Goal: Task Accomplishment & Management: Manage account settings

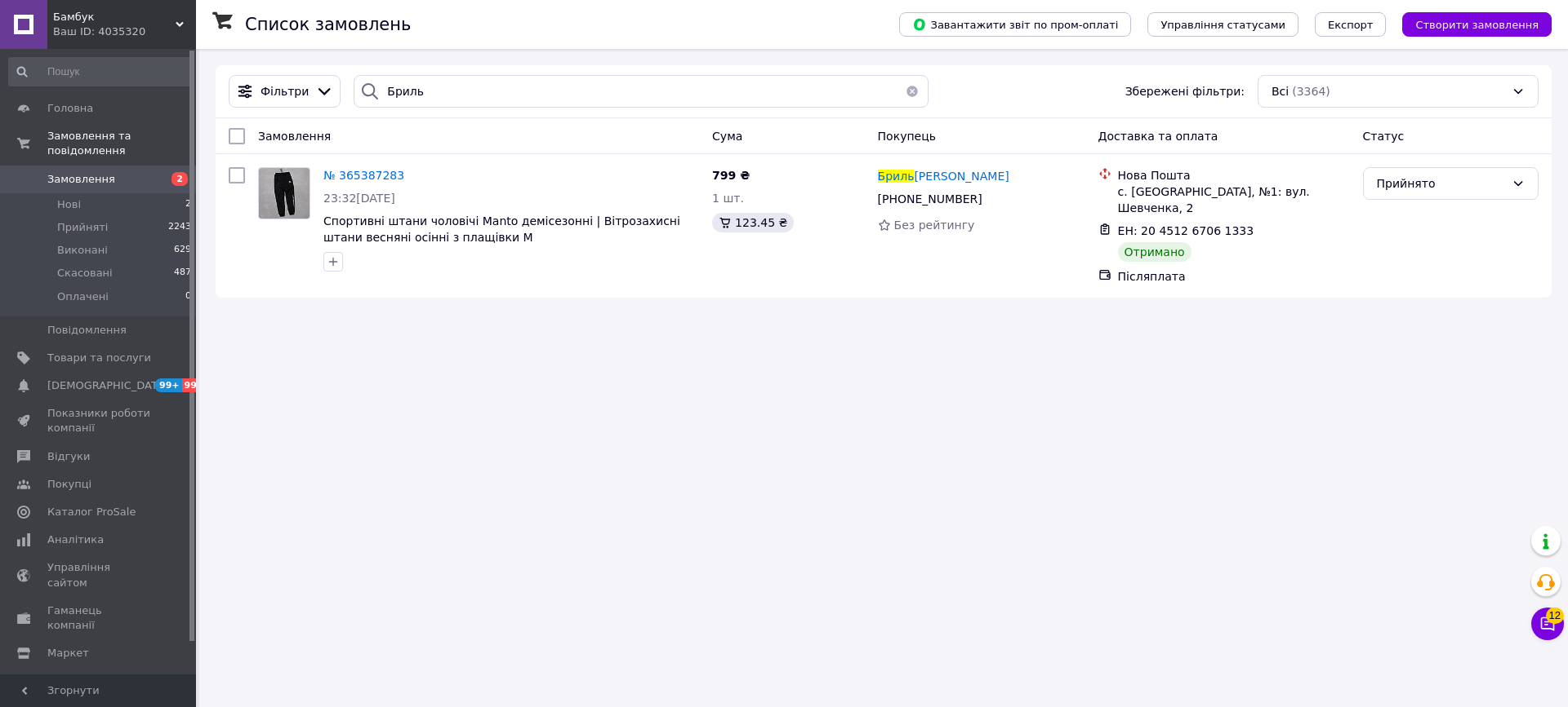
type input "Бриль"
click at [907, 94] on button "button" at bounding box center [911, 91] width 33 height 33
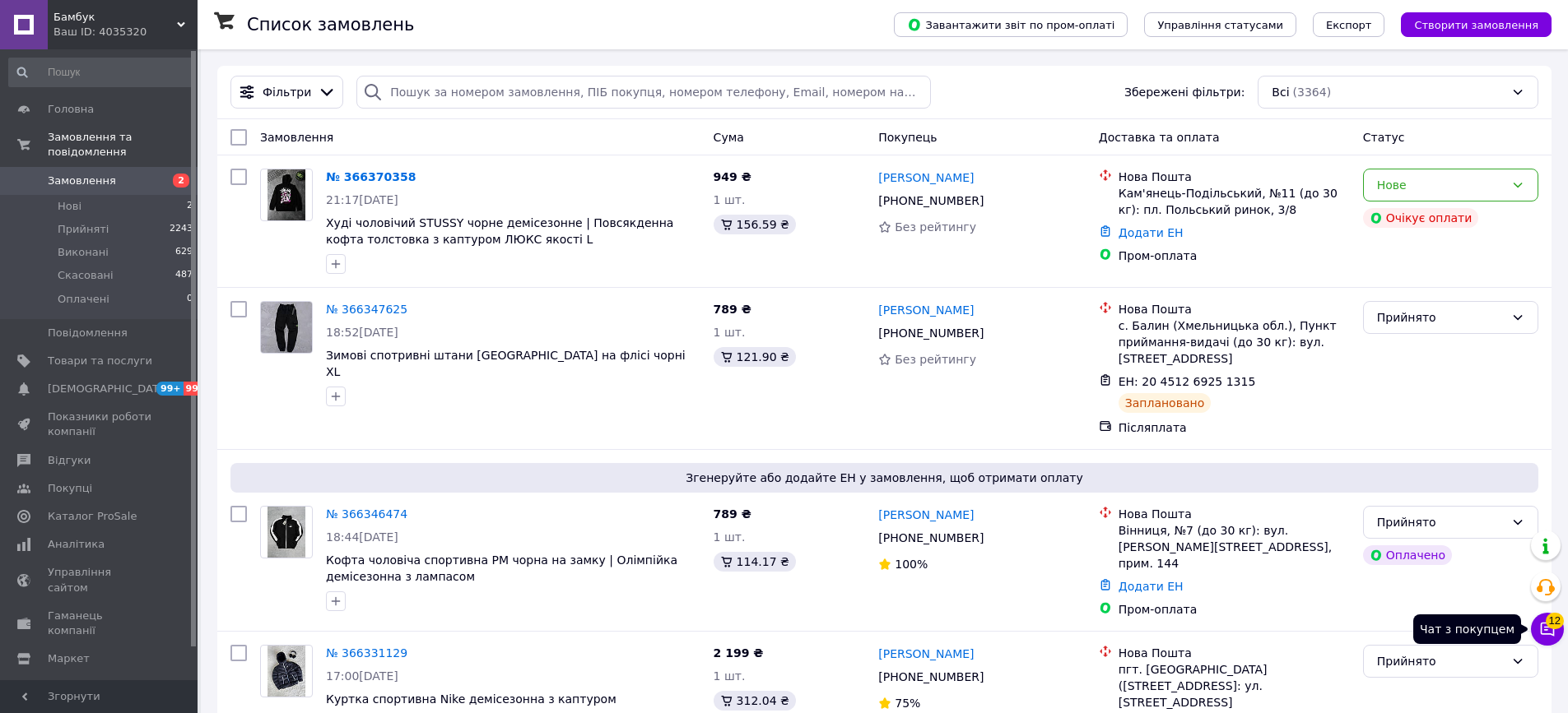
click at [1555, 632] on icon at bounding box center [1547, 629] width 16 height 16
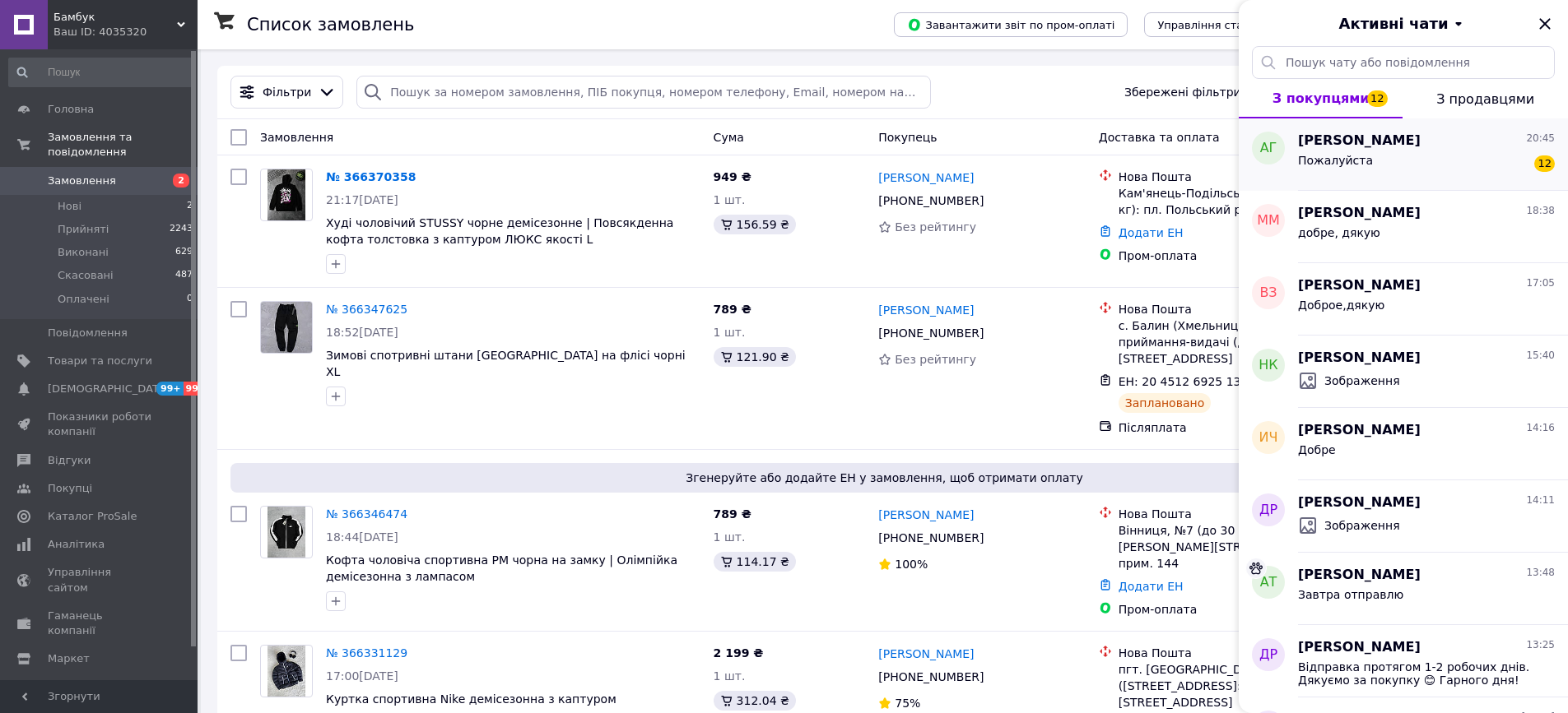
click at [1468, 160] on div "Пожалуйста 12" at bounding box center [1426, 164] width 257 height 27
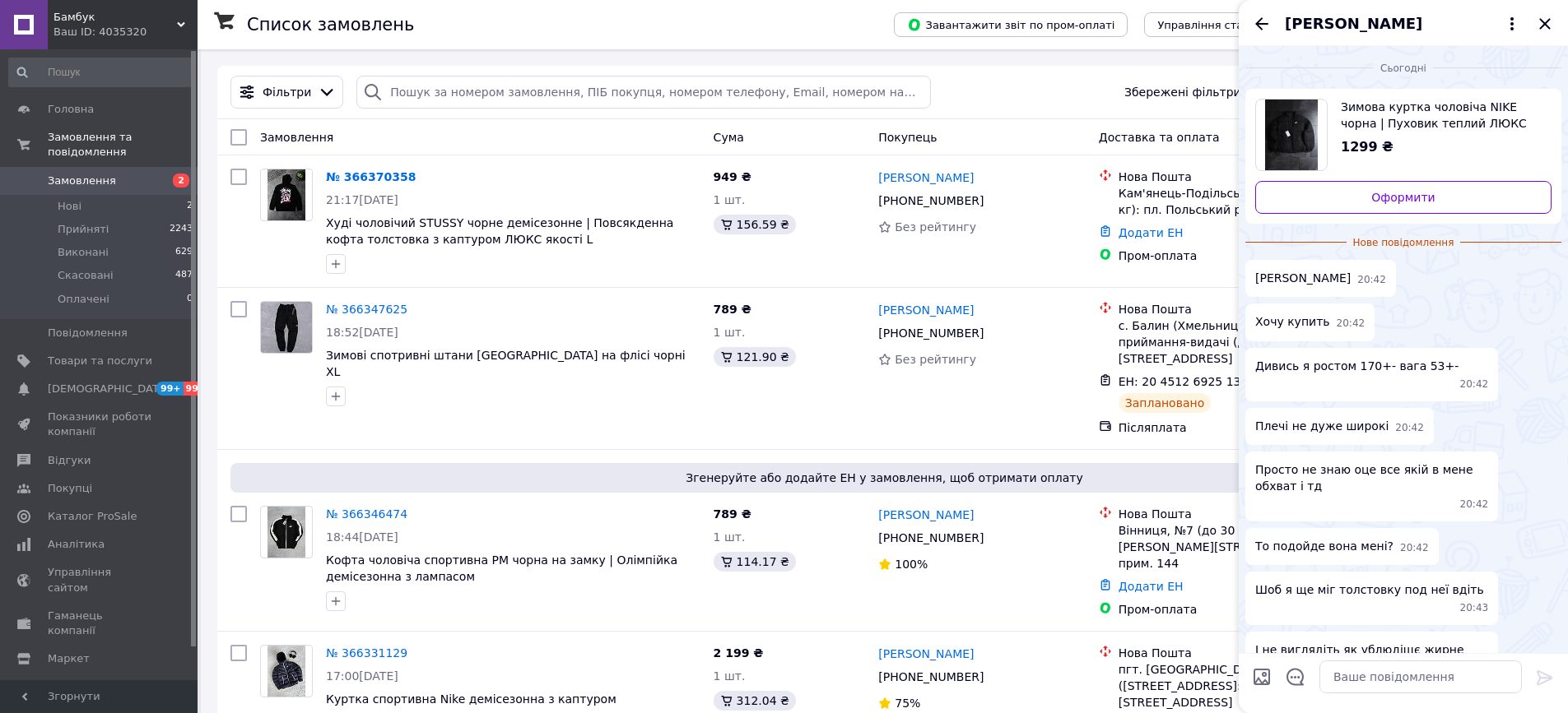
scroll to position [262, 0]
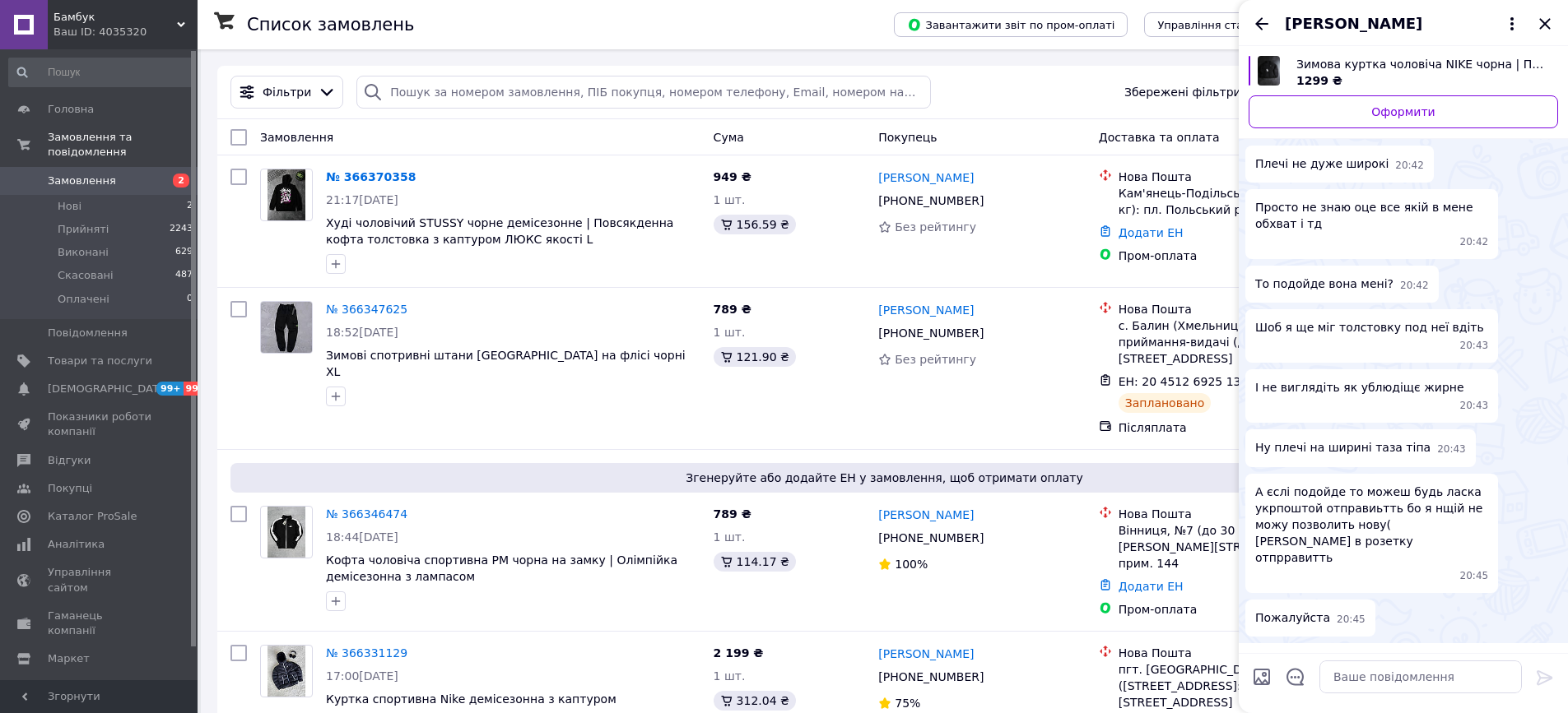
click at [1505, 34] on button "Артем Гордійчук" at bounding box center [1404, 24] width 237 height 22
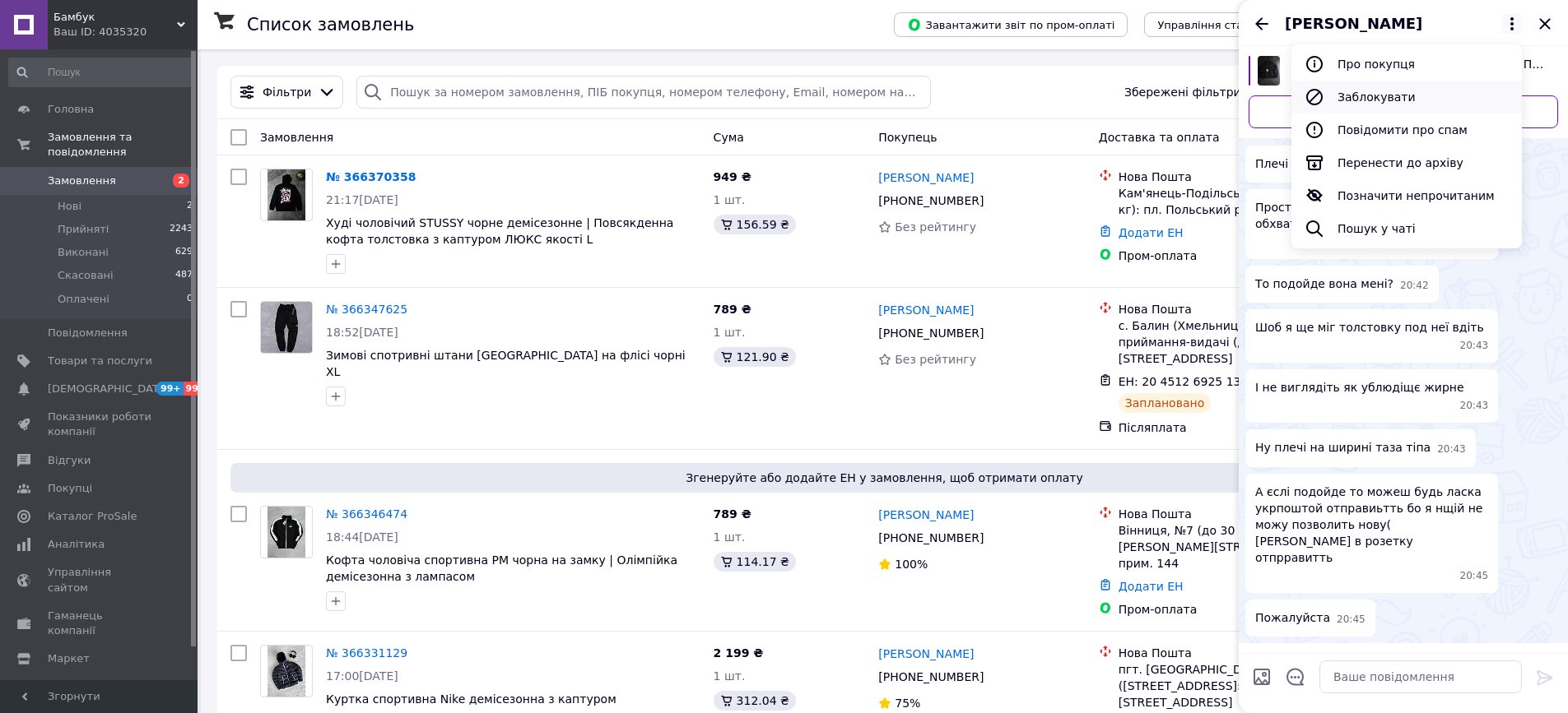
click at [1462, 83] on button "Заблокувати" at bounding box center [1406, 97] width 230 height 33
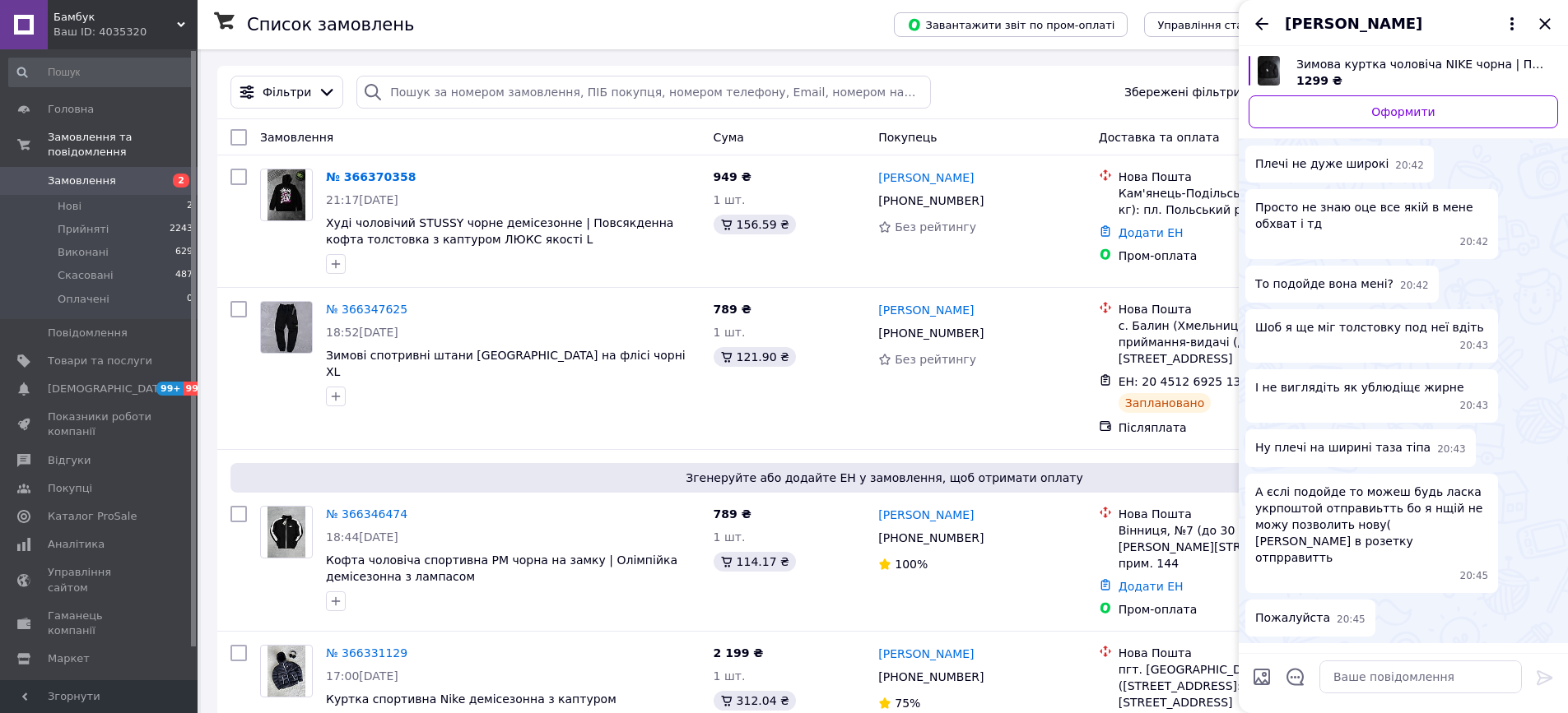
scroll to position [168, 0]
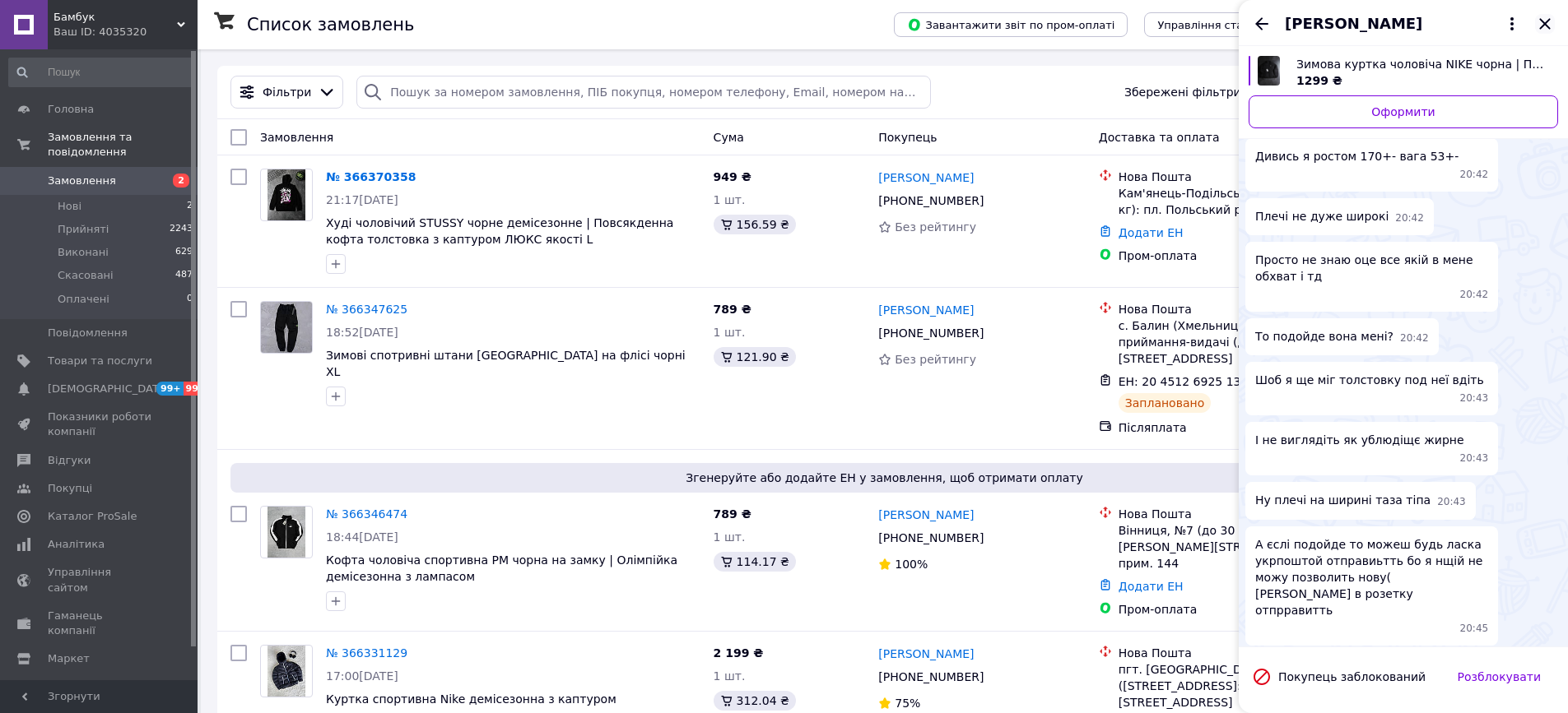
click at [1540, 20] on icon "Закрити" at bounding box center [1545, 24] width 20 height 20
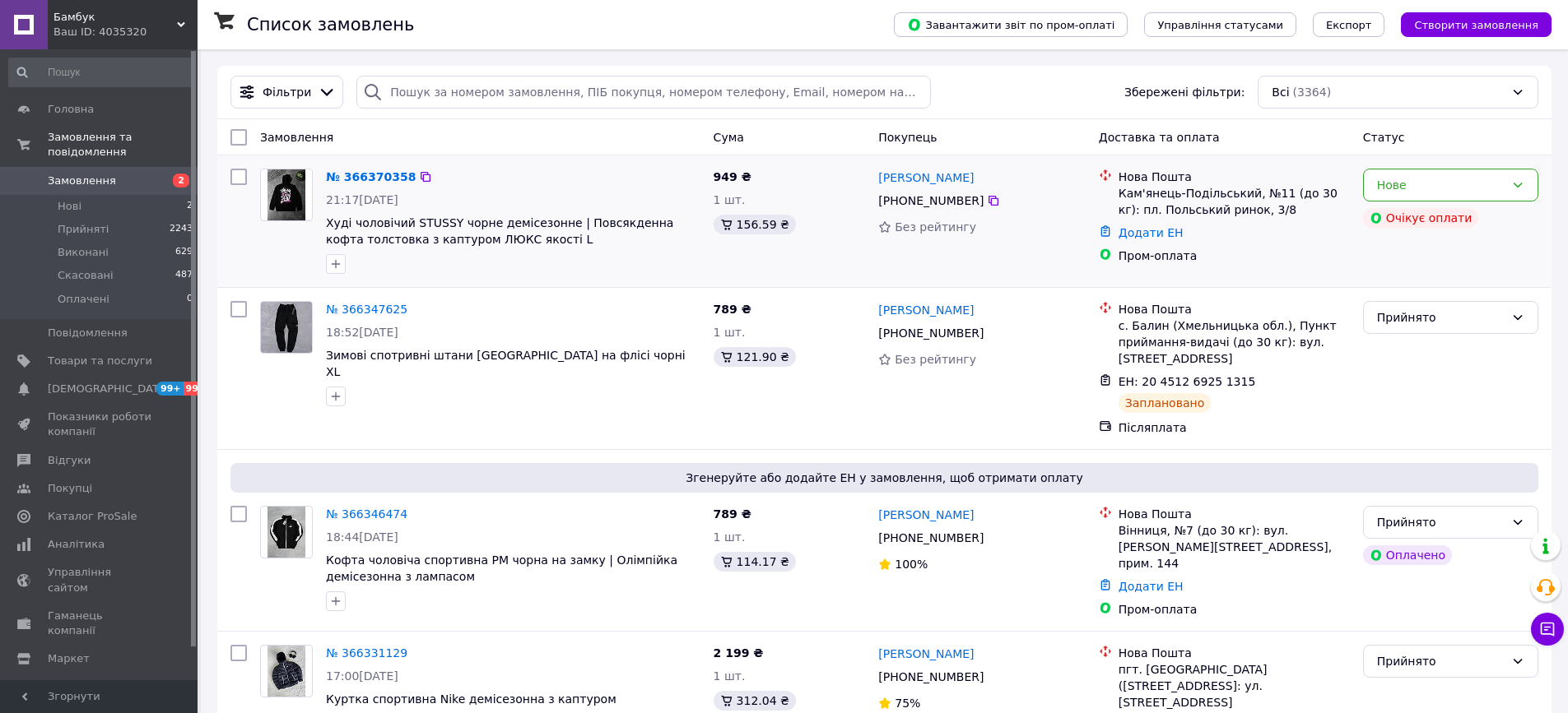
click at [964, 191] on div "[PHONE_NUMBER]" at bounding box center [931, 201] width 112 height 23
click at [987, 200] on icon at bounding box center [994, 201] width 13 height 13
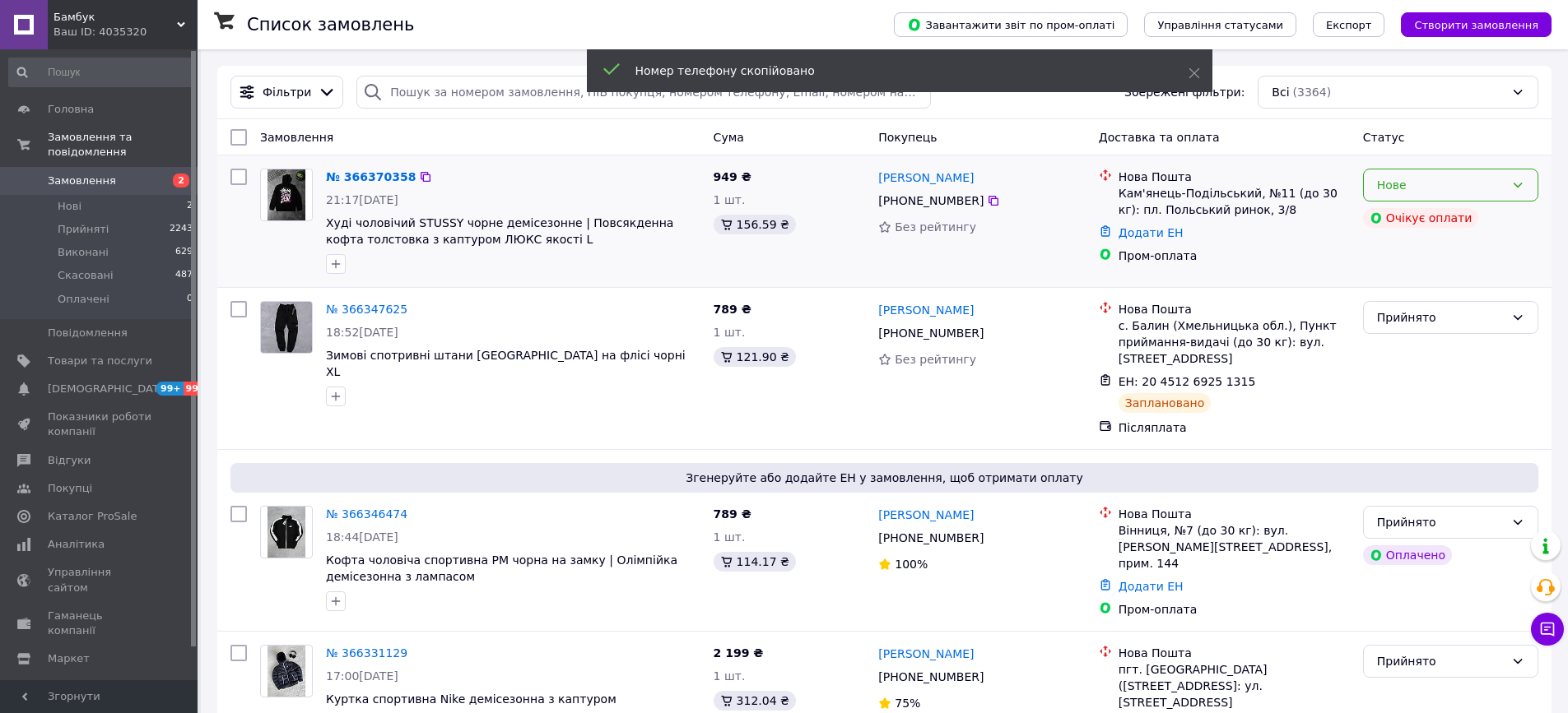
click at [1378, 184] on div "Нове" at bounding box center [1441, 185] width 128 height 18
click at [1387, 208] on li "Прийнято" at bounding box center [1451, 220] width 173 height 29
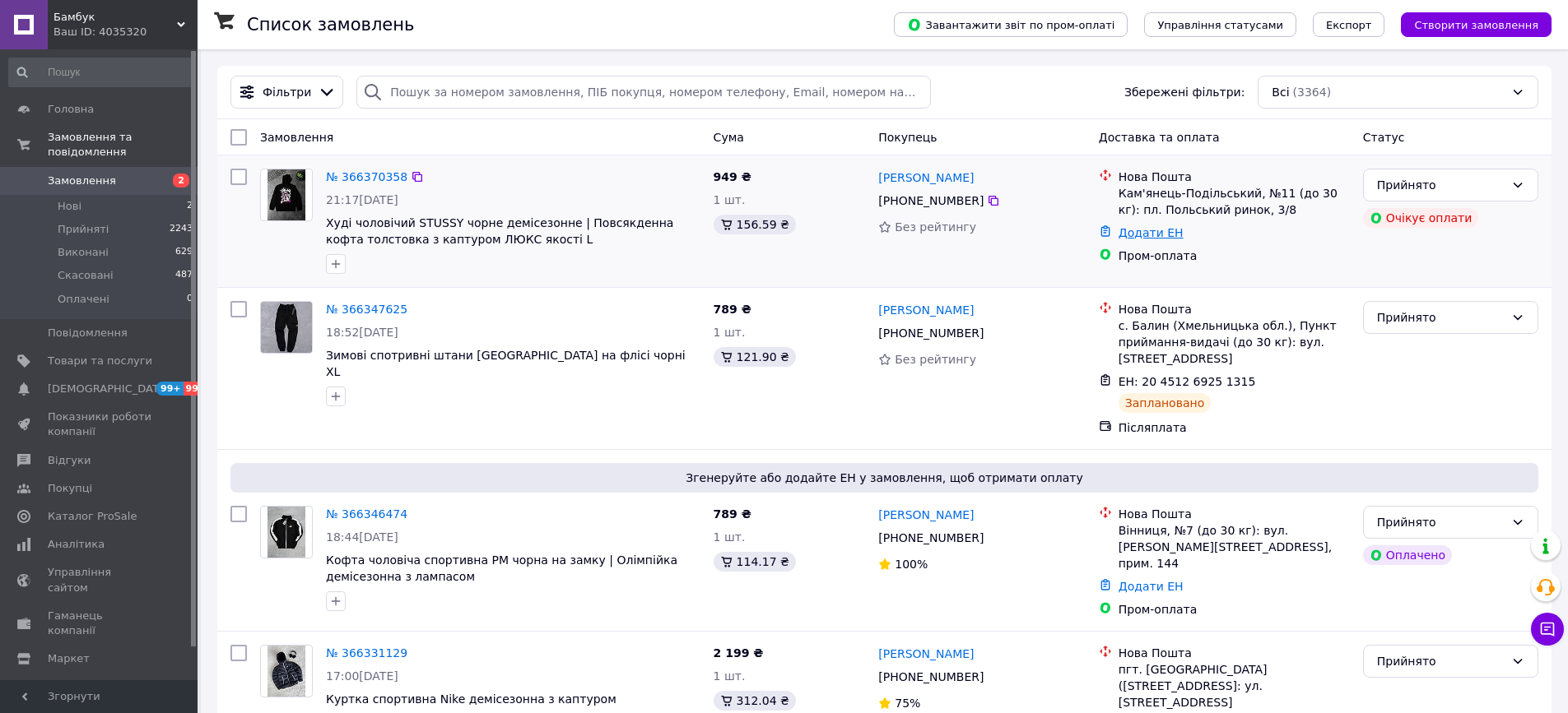
click at [1162, 234] on link "Додати ЕН" at bounding box center [1151, 233] width 65 height 13
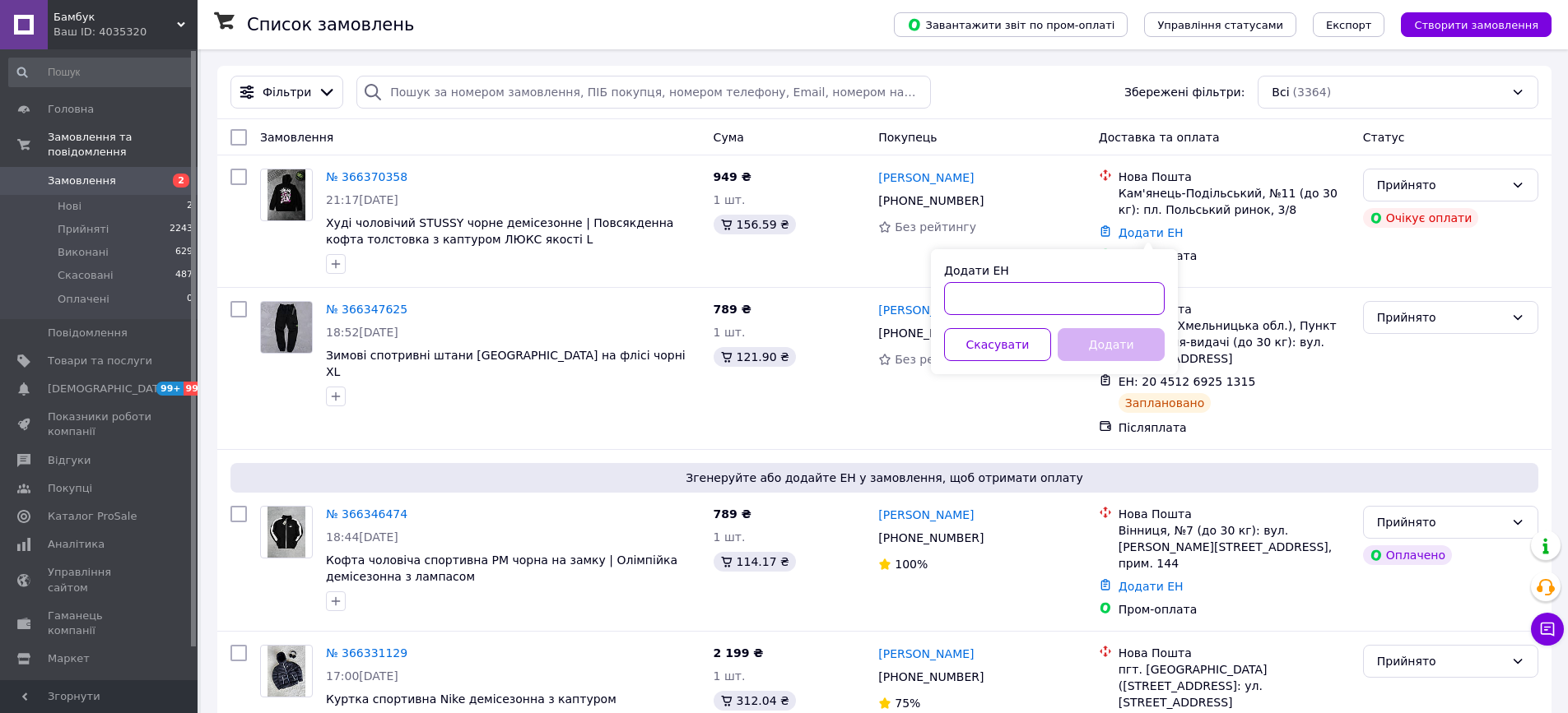
click at [1090, 304] on input "Додати ЕН" at bounding box center [1054, 298] width 221 height 33
paste input "20451269288940"
type input "20451269288940"
click at [1101, 344] on button "Додати" at bounding box center [1111, 345] width 107 height 33
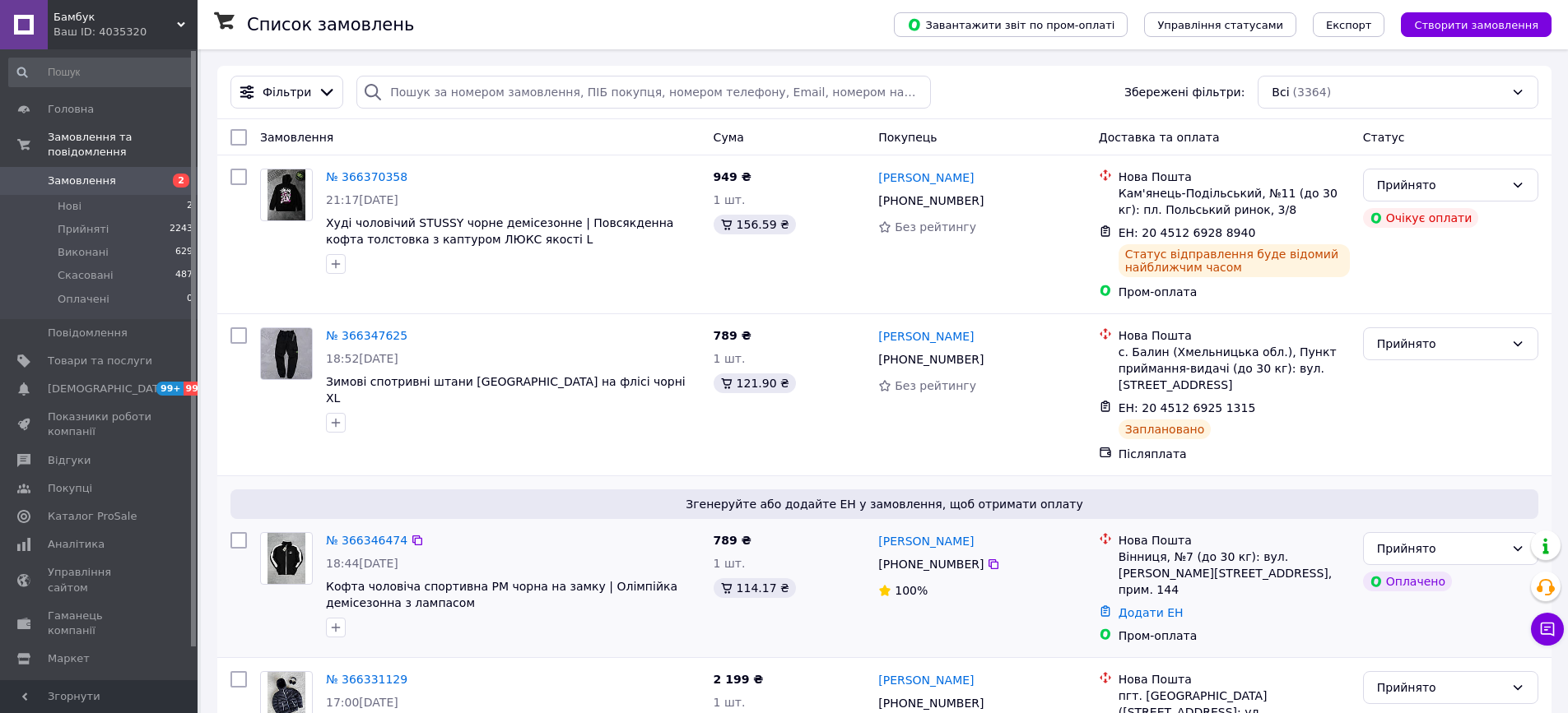
click at [372, 560] on span "18:44[DATE]" at bounding box center [362, 563] width 72 height 13
click at [373, 542] on link "№ 366346474" at bounding box center [367, 541] width 81 height 13
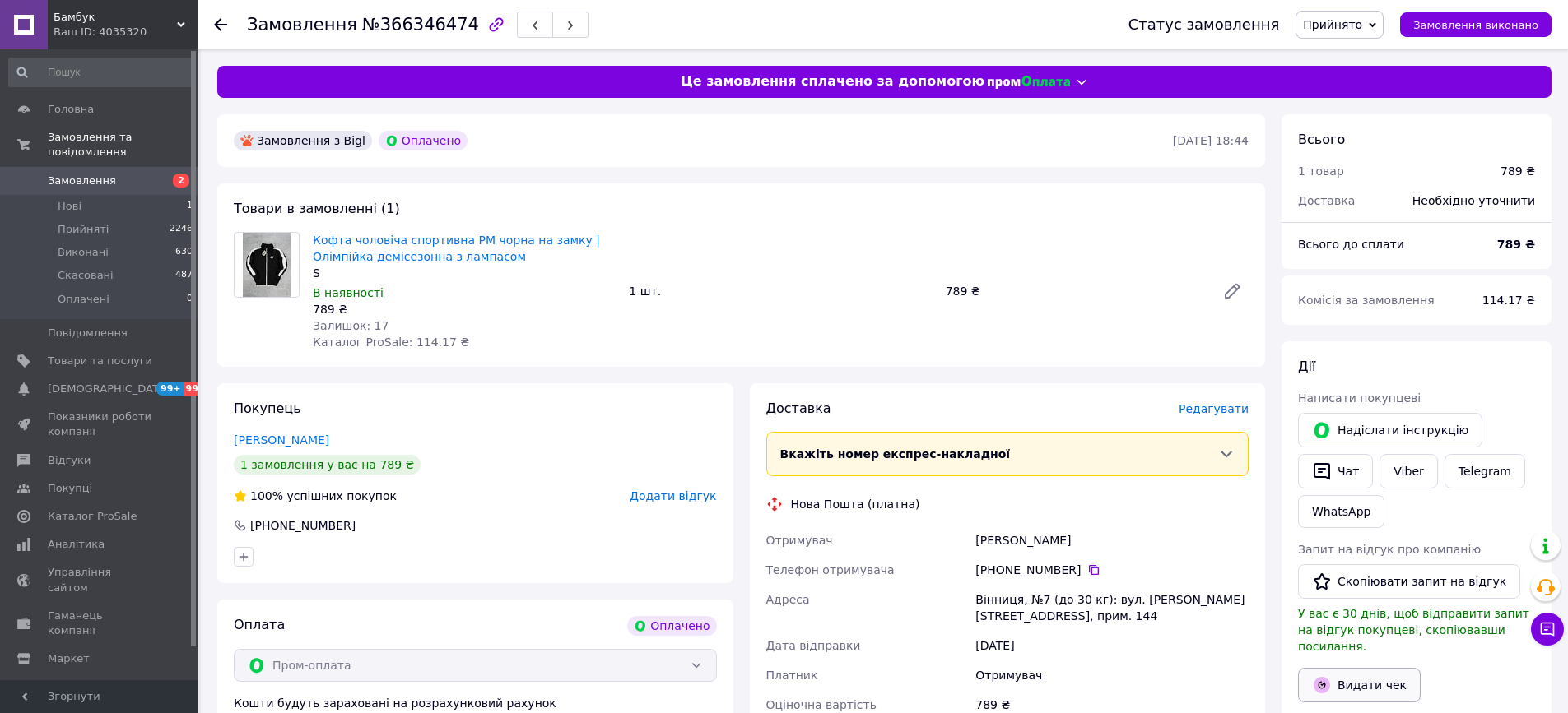
click at [1361, 669] on button "Видати чек" at bounding box center [1359, 686] width 122 height 34
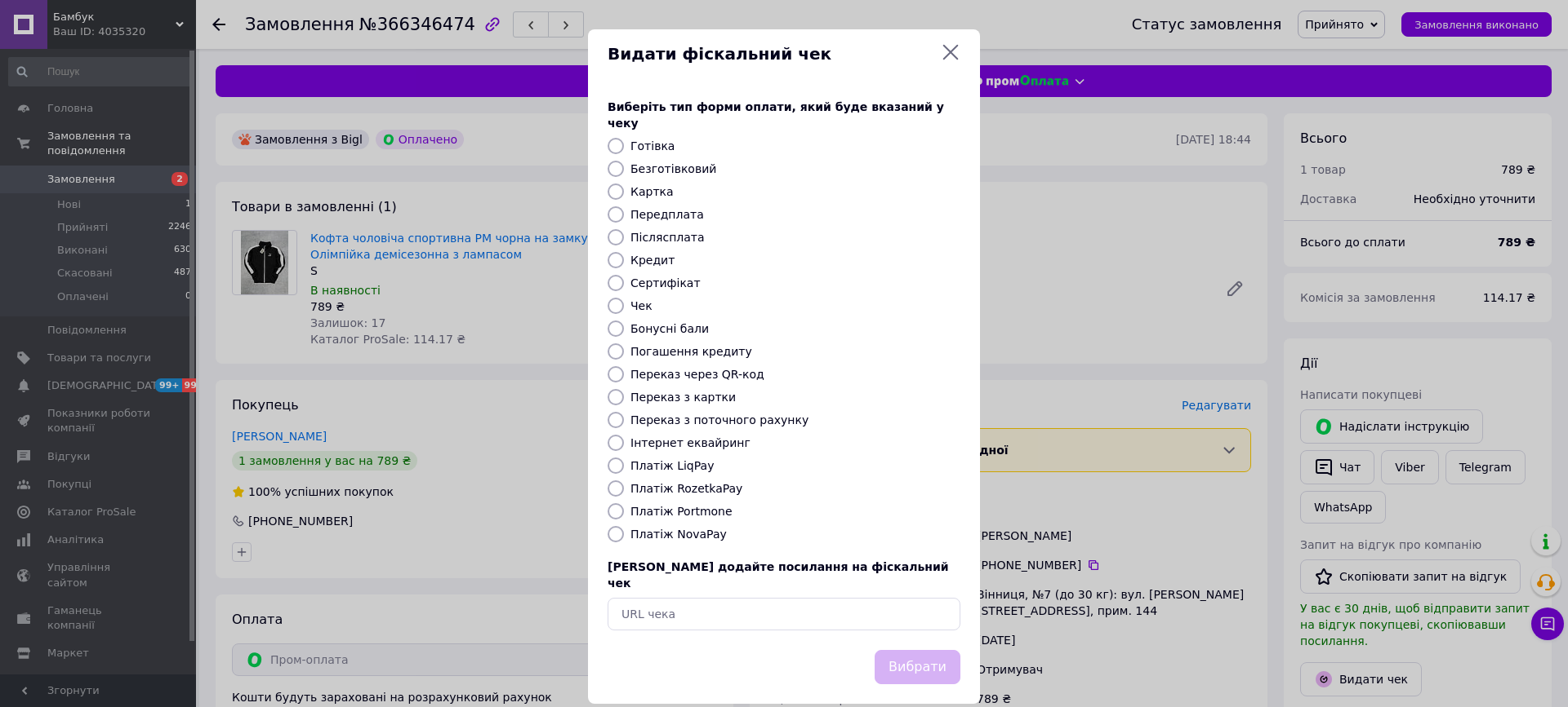
click at [693, 483] on label "Платіж RozetkaPay" at bounding box center [686, 489] width 112 height 13
click at [624, 481] on input "Платіж RozetkaPay" at bounding box center [615, 488] width 16 height 16
radio input "true"
click at [911, 647] on div "Вибрати" at bounding box center [917, 668] width 92 height 41
click at [908, 651] on button "Вибрати" at bounding box center [917, 668] width 85 height 35
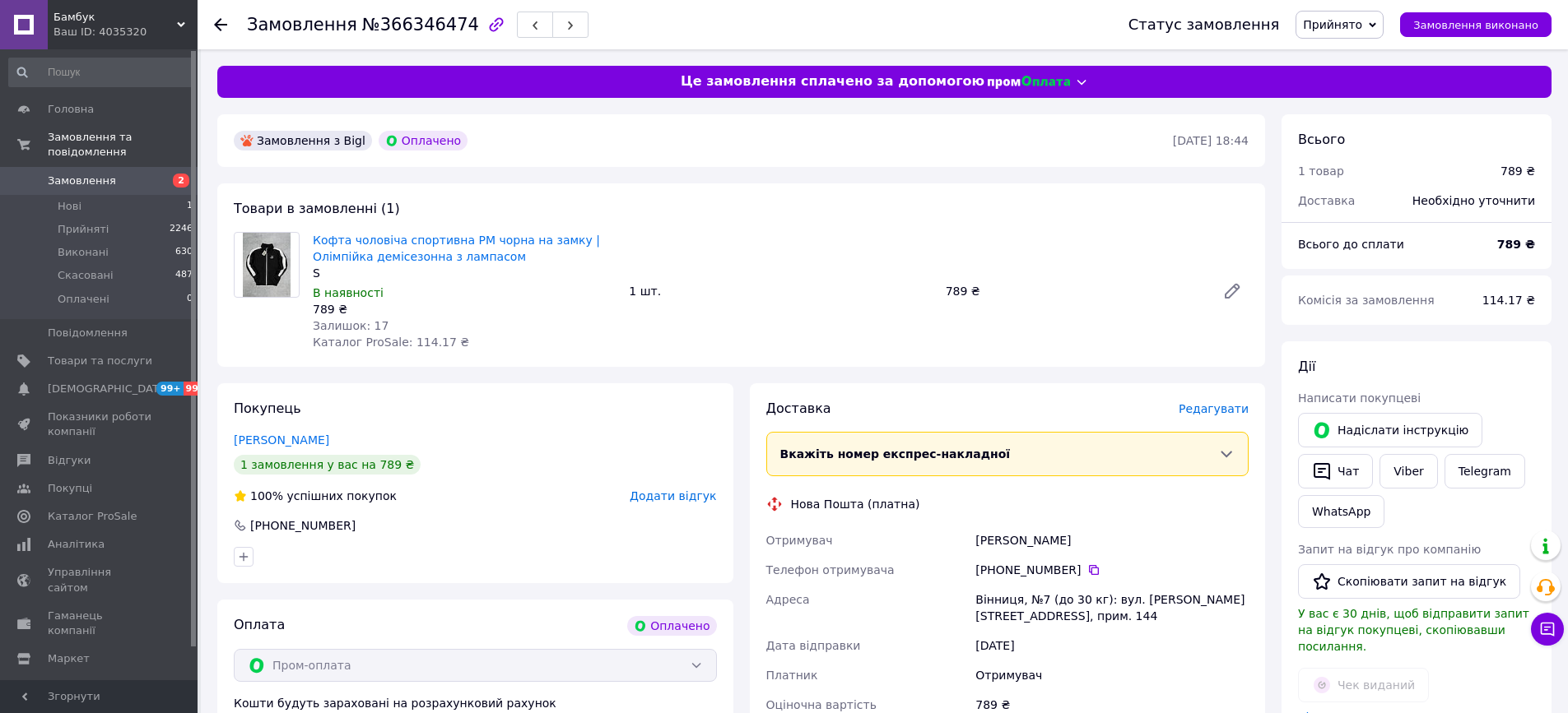
click at [153, 181] on span "2" at bounding box center [175, 181] width 45 height 15
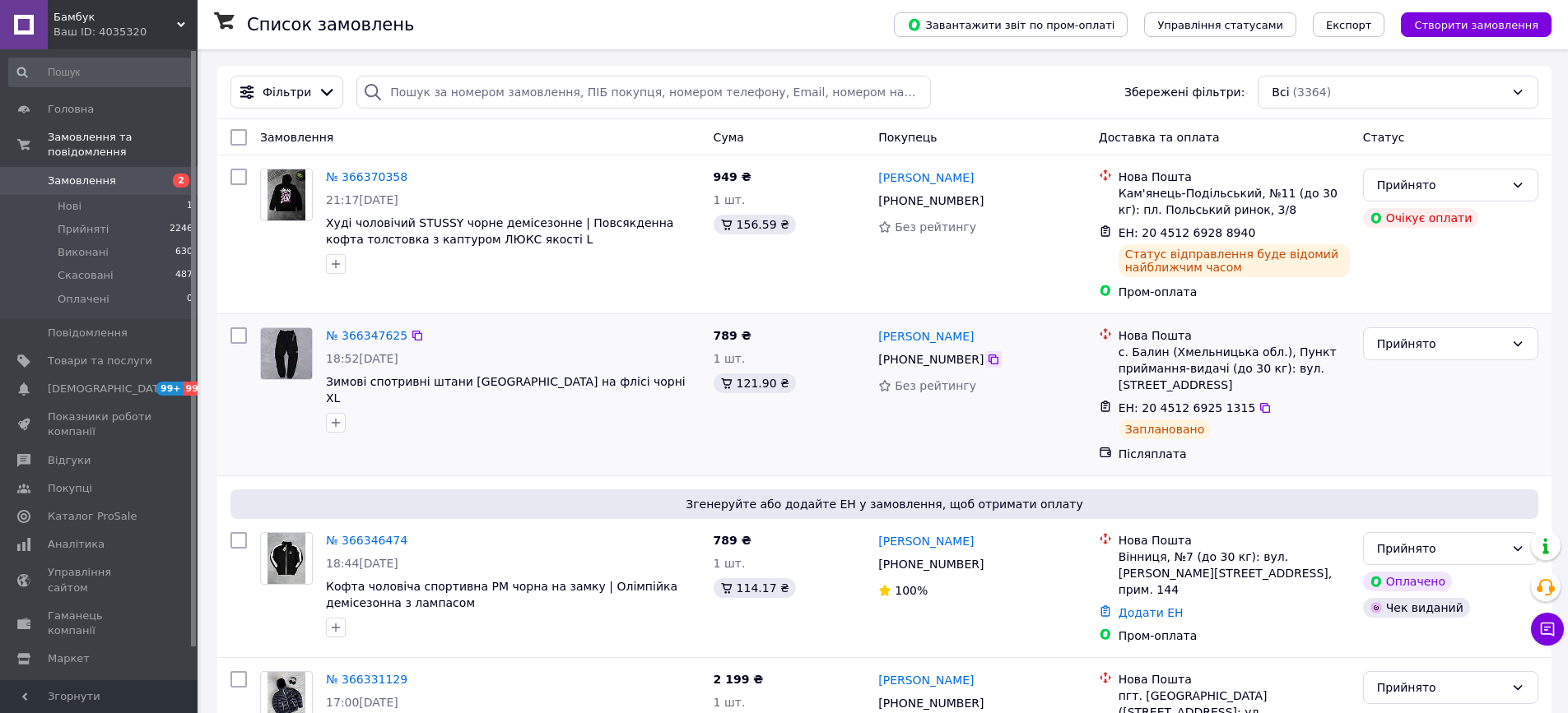
click at [995, 360] on icon at bounding box center [994, 360] width 13 height 13
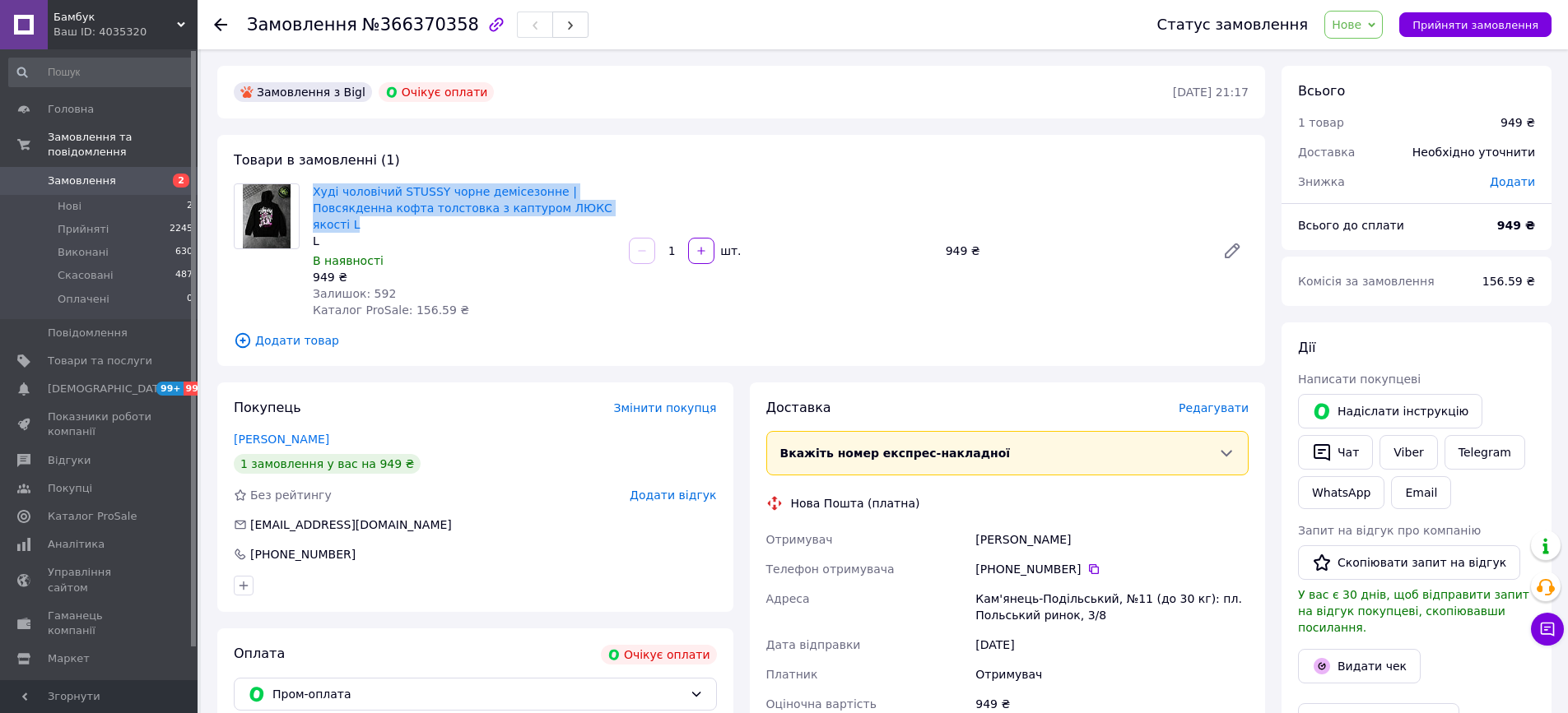
drag, startPoint x: 401, startPoint y: 223, endPoint x: 316, endPoint y: 180, distance: 95.3
click at [316, 180] on div "Худі чоловічий STUSSY чорне демісезонне | Повсякденна кофта толстовка з каптуро…" at bounding box center [464, 250] width 316 height 141
copy link "Худі чоловічий STUSSY чорне демісезонне | Повсякденна кофта толстовка з каптуро…"
click at [1392, 440] on link "Viber" at bounding box center [1408, 453] width 58 height 34
click at [1402, 453] on link "Viber" at bounding box center [1408, 453] width 58 height 34
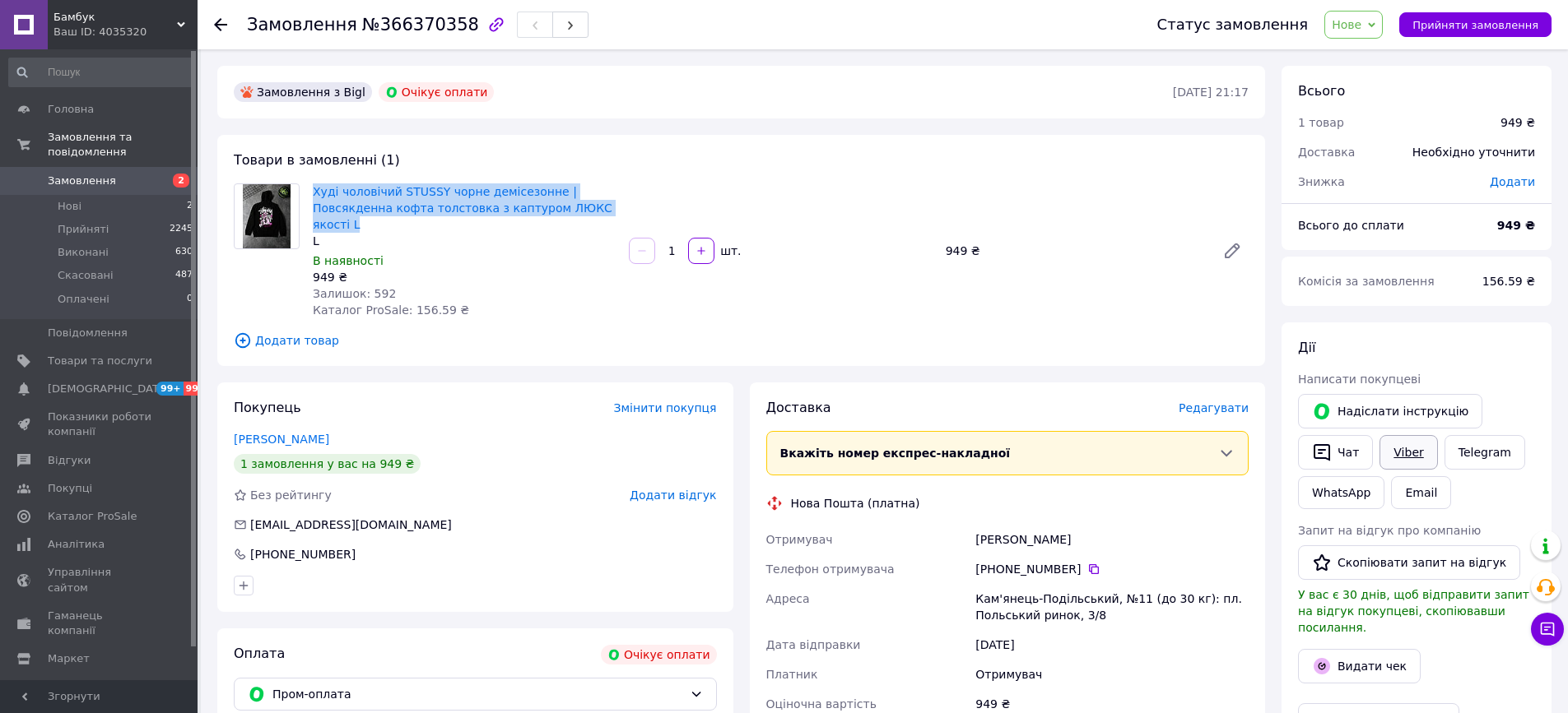
click at [1402, 453] on link "Viber" at bounding box center [1408, 453] width 58 height 34
click at [1012, 558] on div "[PHONE_NUMBER]" at bounding box center [1111, 569] width 279 height 29
click at [1006, 544] on div "Бєлік Ірина" at bounding box center [1111, 539] width 279 height 29
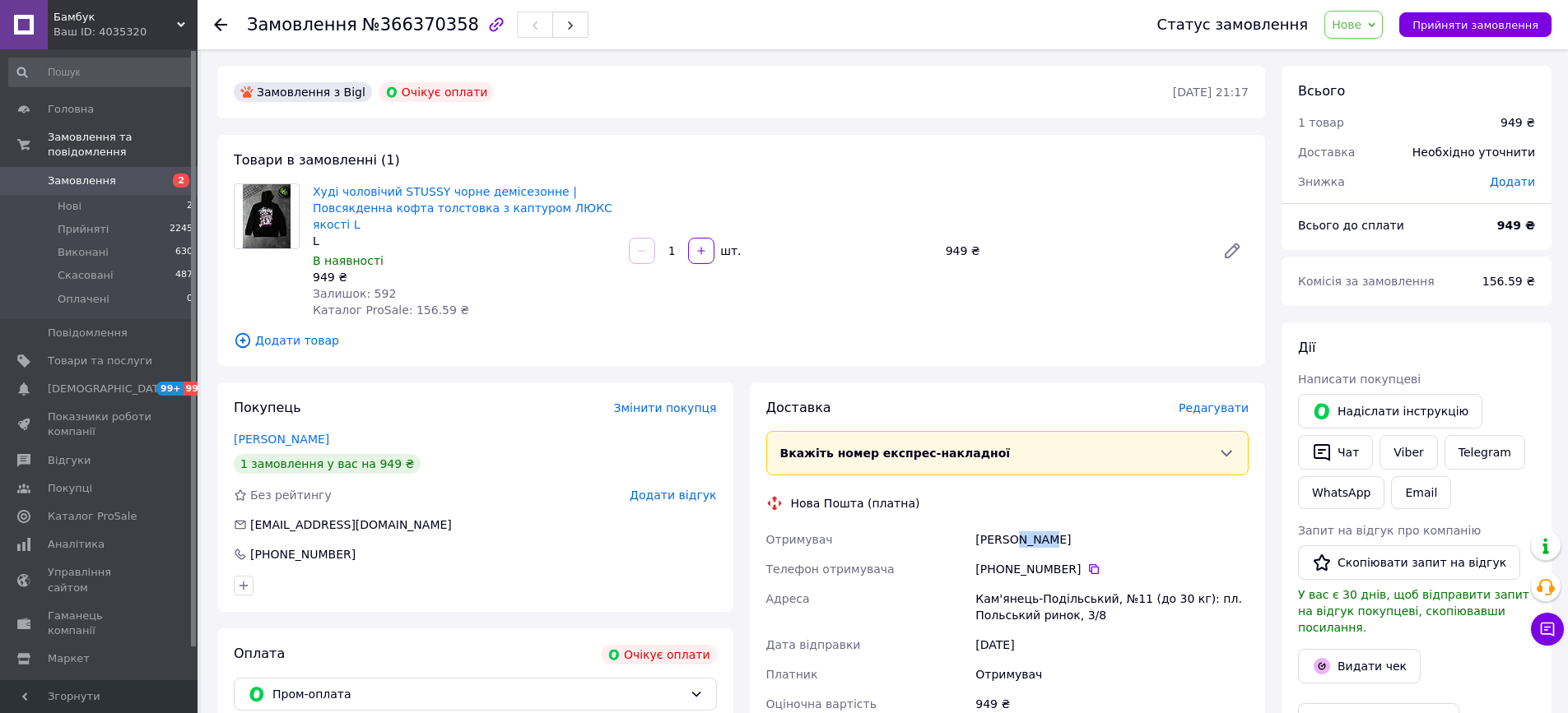
click at [1006, 544] on div "Бєлік Ірина" at bounding box center [1111, 539] width 279 height 29
copy div "Бєлік Ірина"
click at [666, 92] on div "Замовлення з Bigl Очікує оплати" at bounding box center [701, 92] width 943 height 27
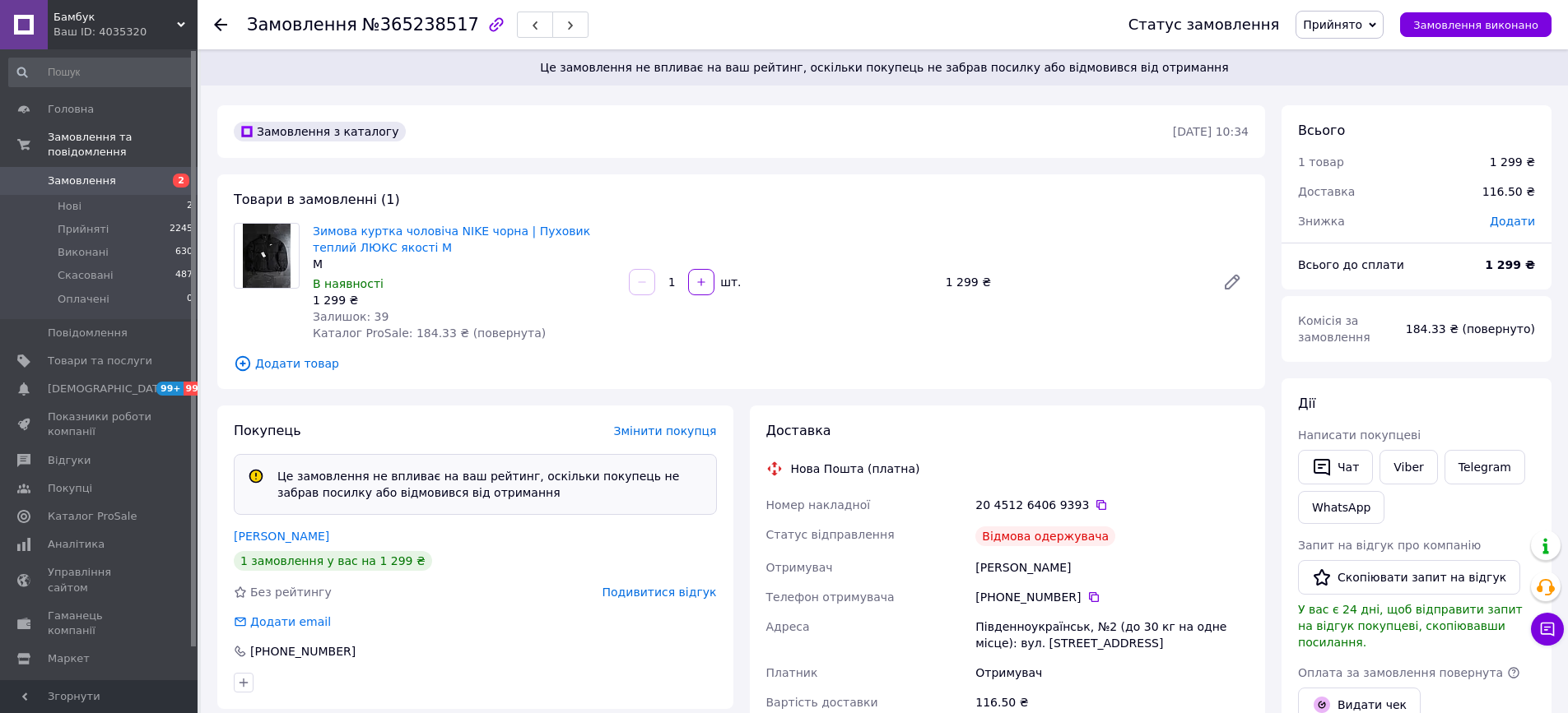
click at [689, 596] on span "Подивитися відгук" at bounding box center [659, 593] width 115 height 13
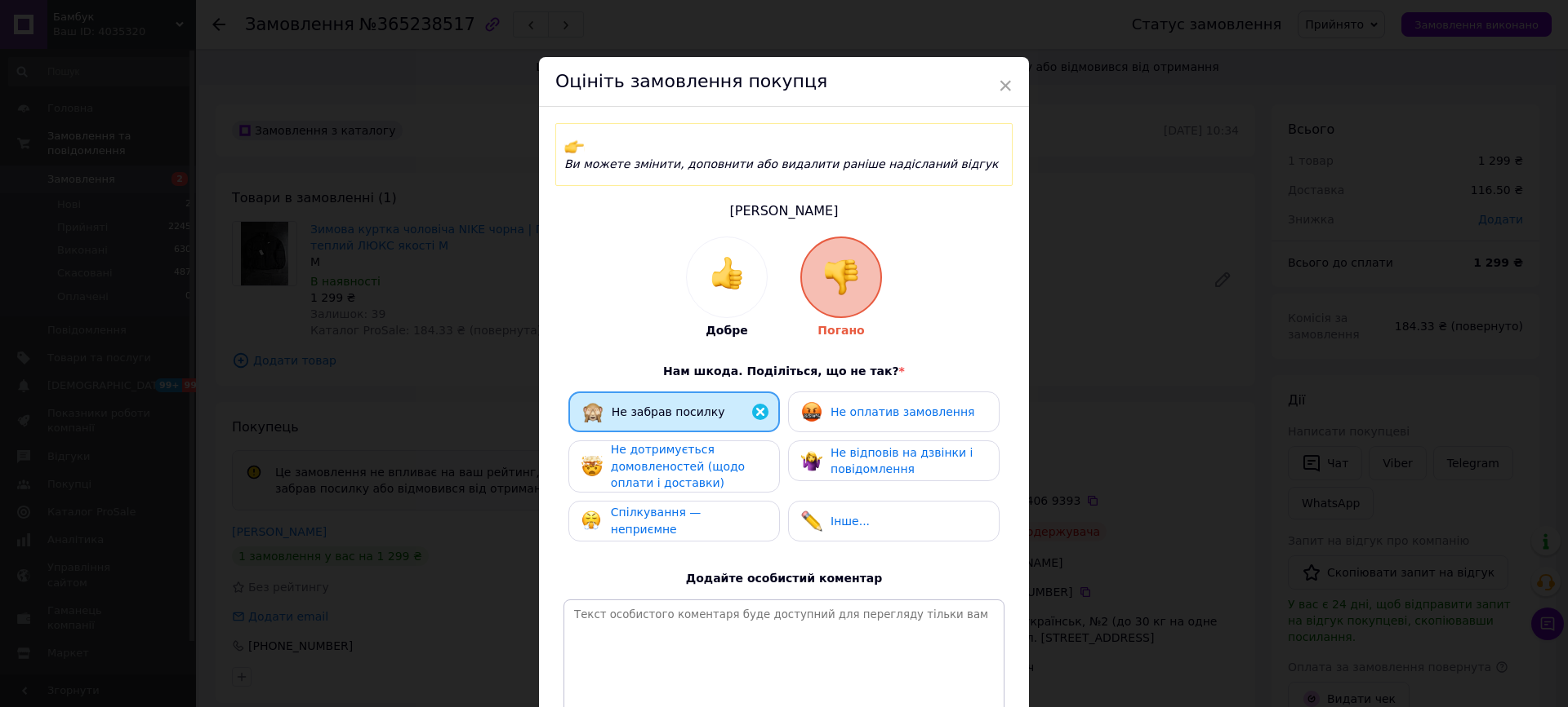
drag, startPoint x: 1241, startPoint y: 371, endPoint x: 1250, endPoint y: 372, distance: 9.1
click at [1243, 371] on div "× Оцініть замовлення покупця Ви можете змінити, доповнити або видалити раніше н…" at bounding box center [784, 353] width 1568 height 707
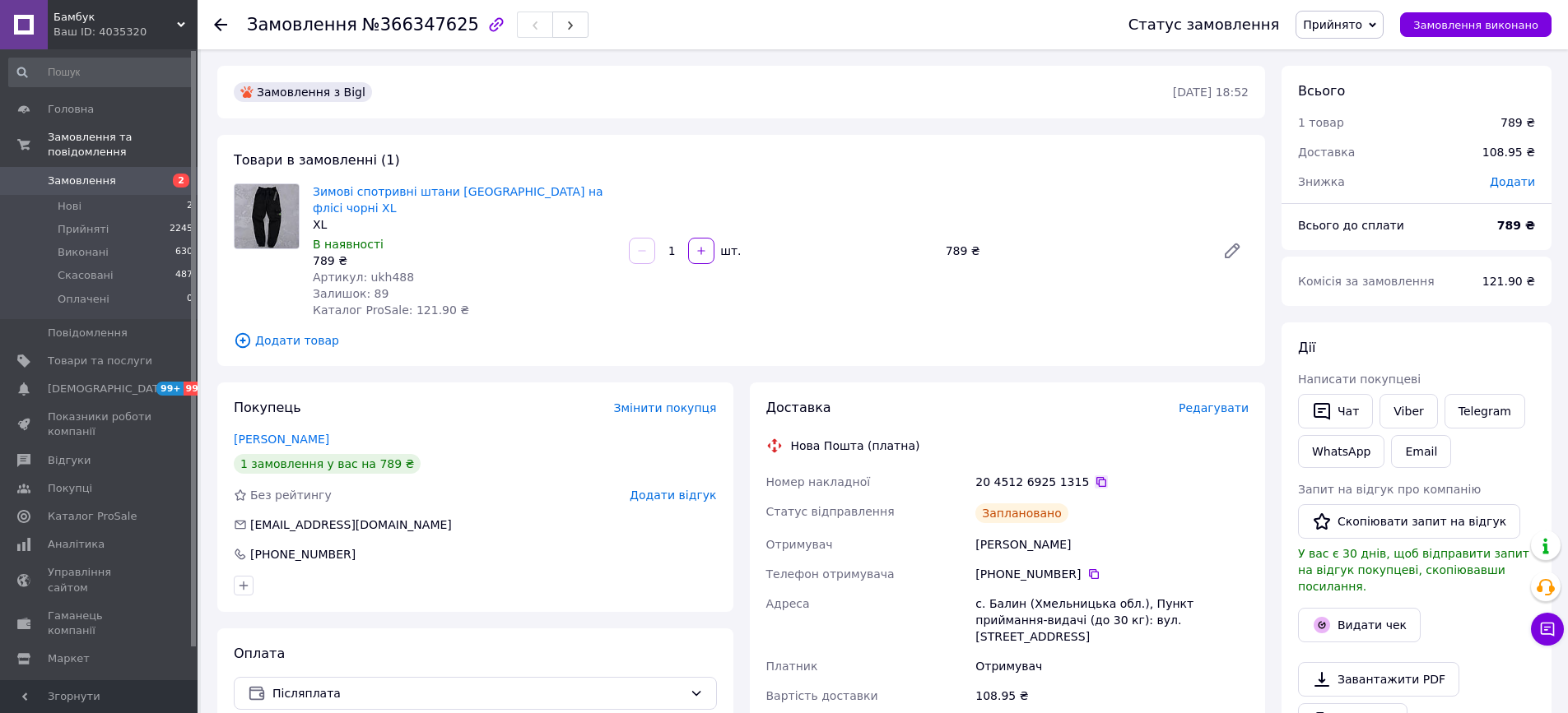
click at [1097, 477] on icon at bounding box center [1102, 482] width 9 height 9
click at [1069, 530] on div "Херсонець Богдан" at bounding box center [1111, 544] width 279 height 29
copy div "Херсонець Богдан"
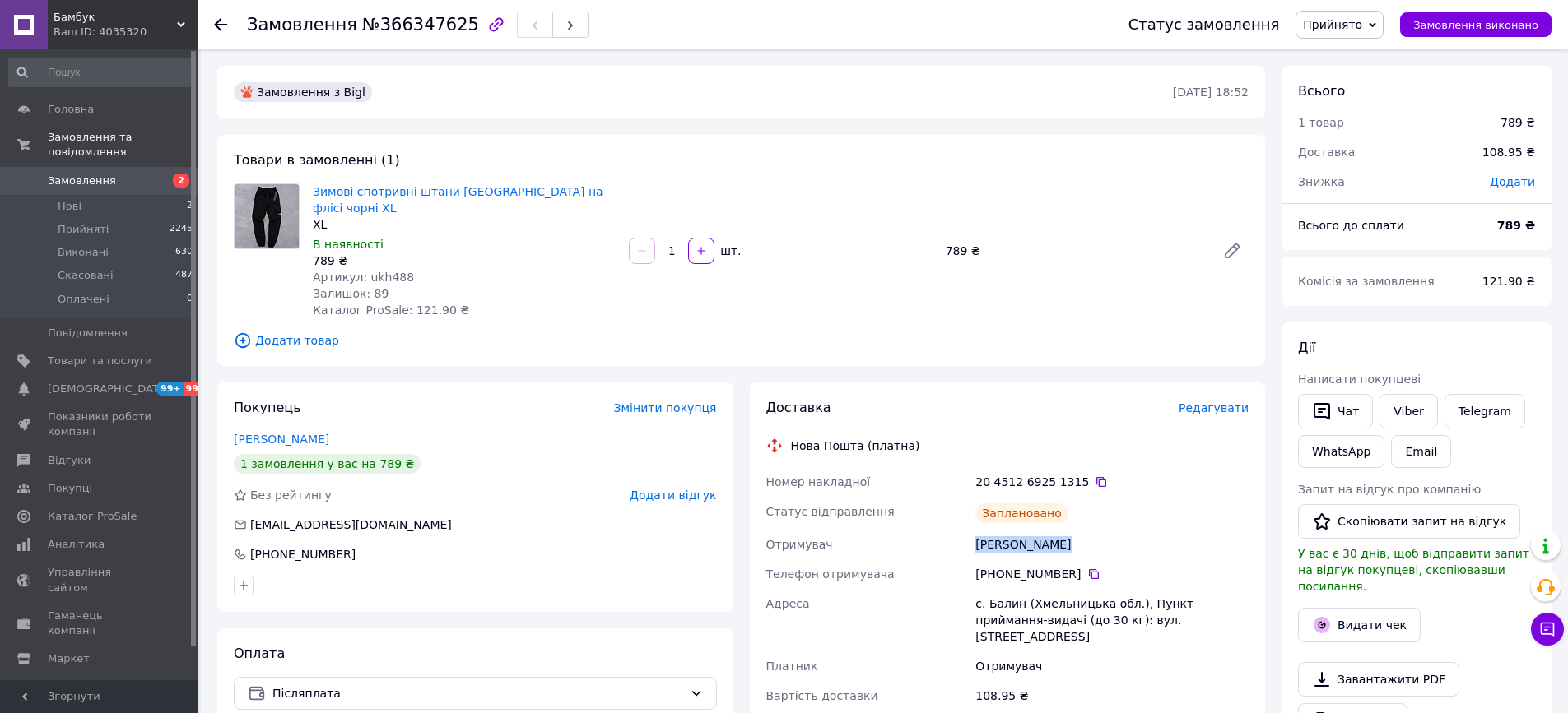
click at [1214, 401] on span "Редагувати" at bounding box center [1214, 408] width 70 height 13
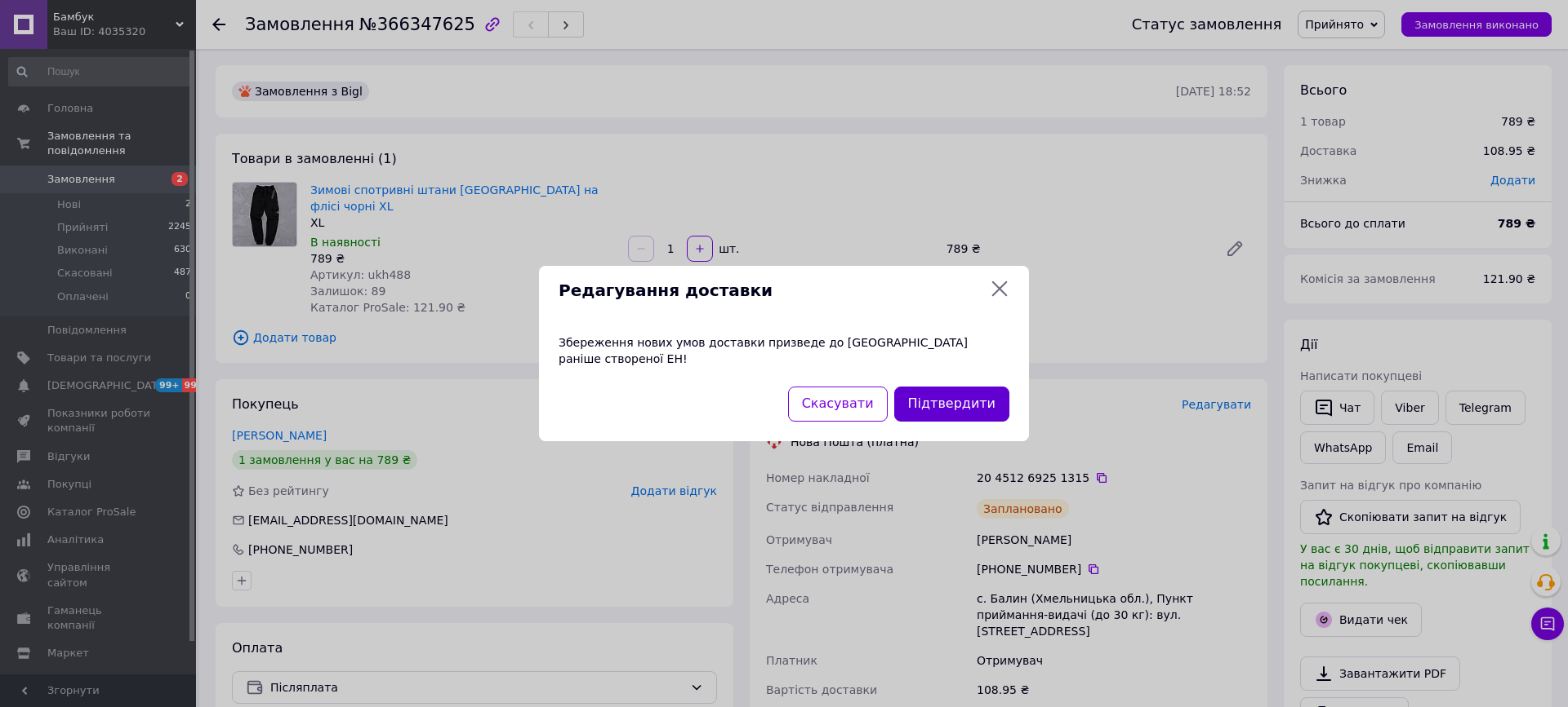
click at [958, 397] on button "Підтвердити" at bounding box center [952, 404] width 116 height 35
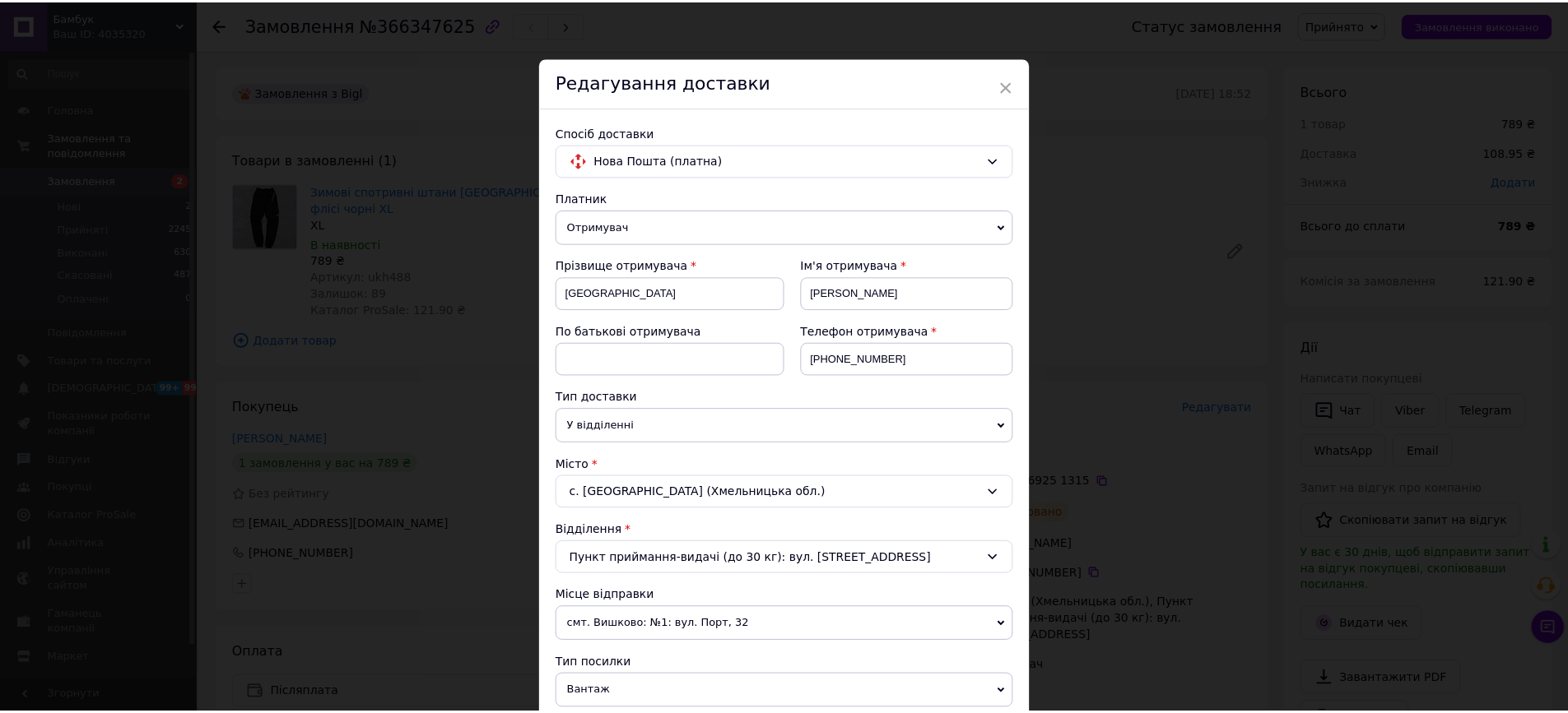
scroll to position [506, 0]
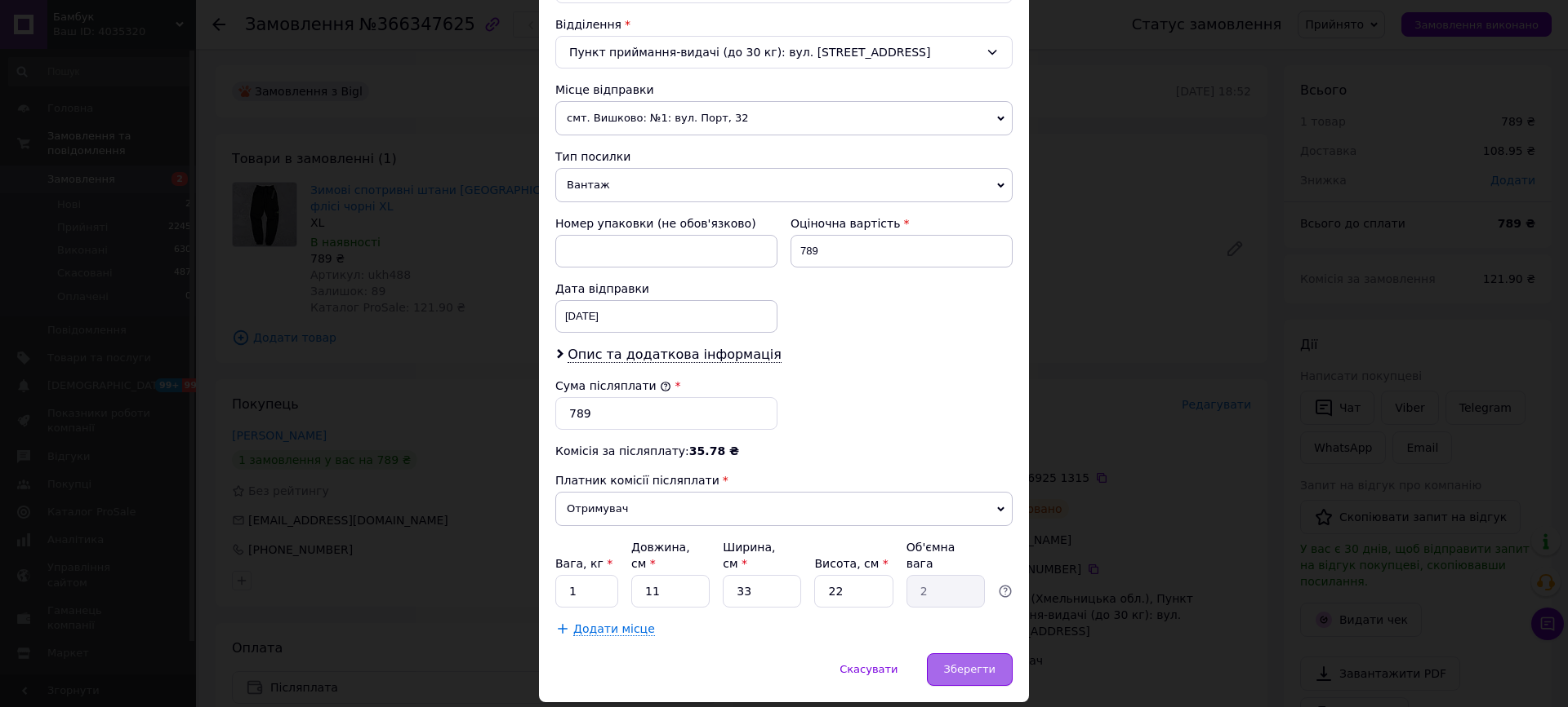
click at [955, 684] on div "Зберегти" at bounding box center [969, 669] width 85 height 33
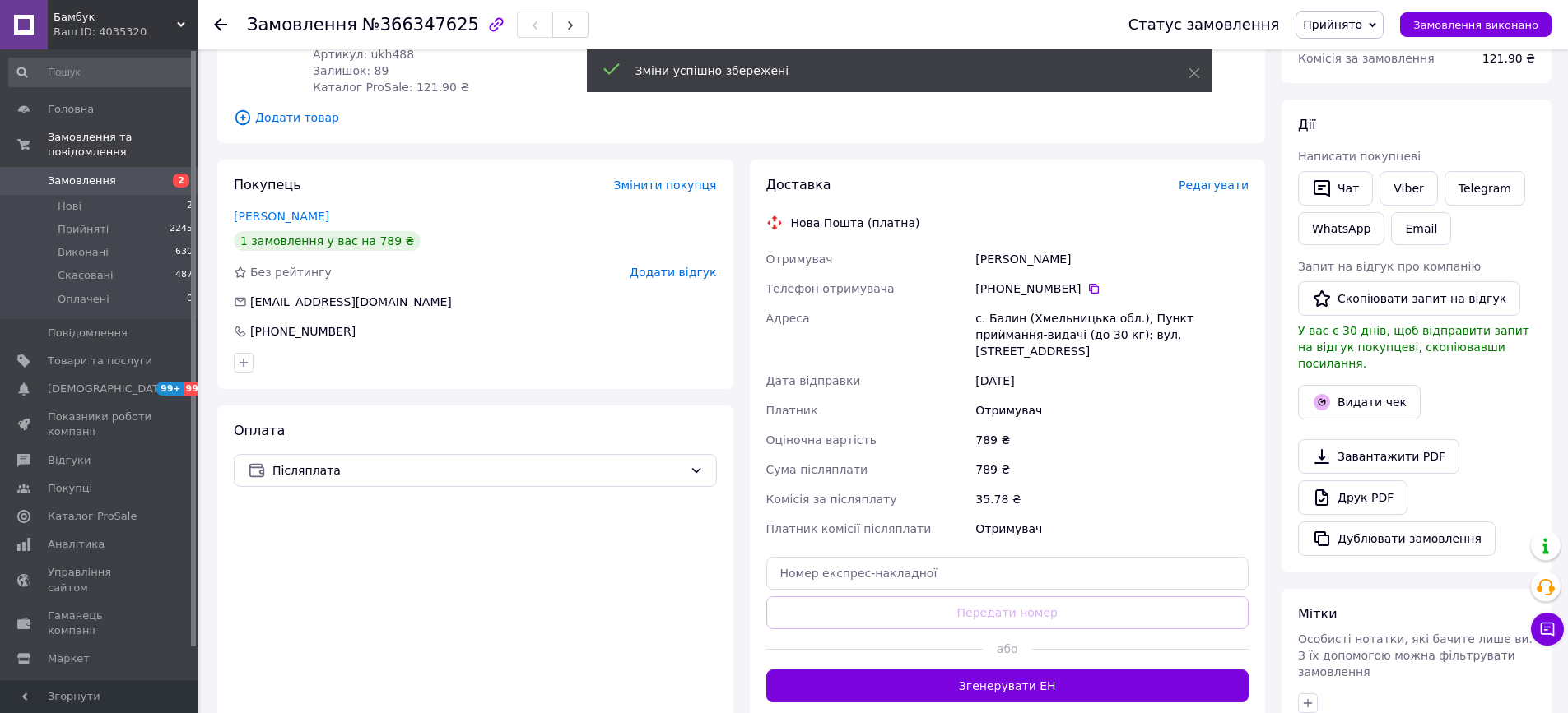
scroll to position [373, 0]
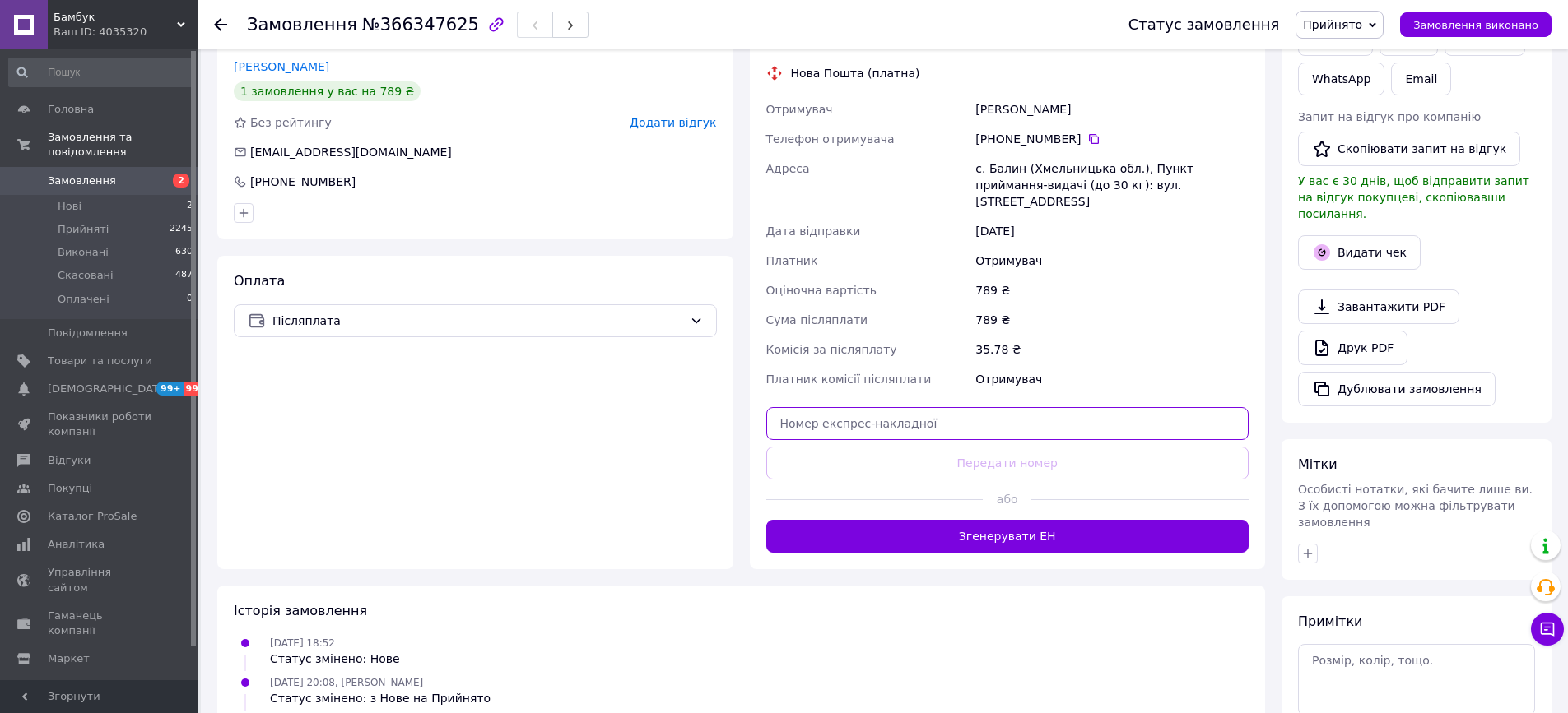
paste input "20451269289552"
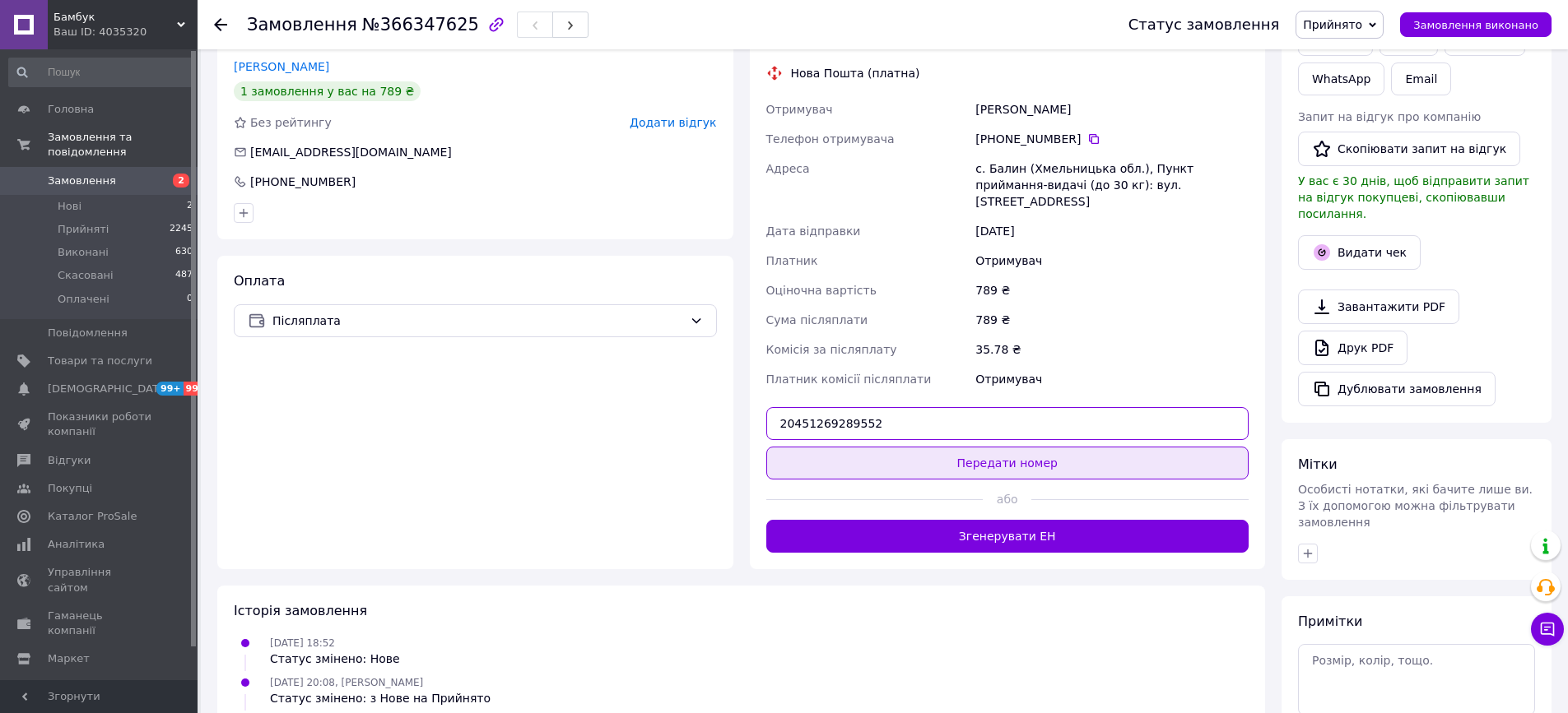
type input "20451269289552"
click at [996, 447] on button "Передати номер" at bounding box center [1008, 463] width 483 height 33
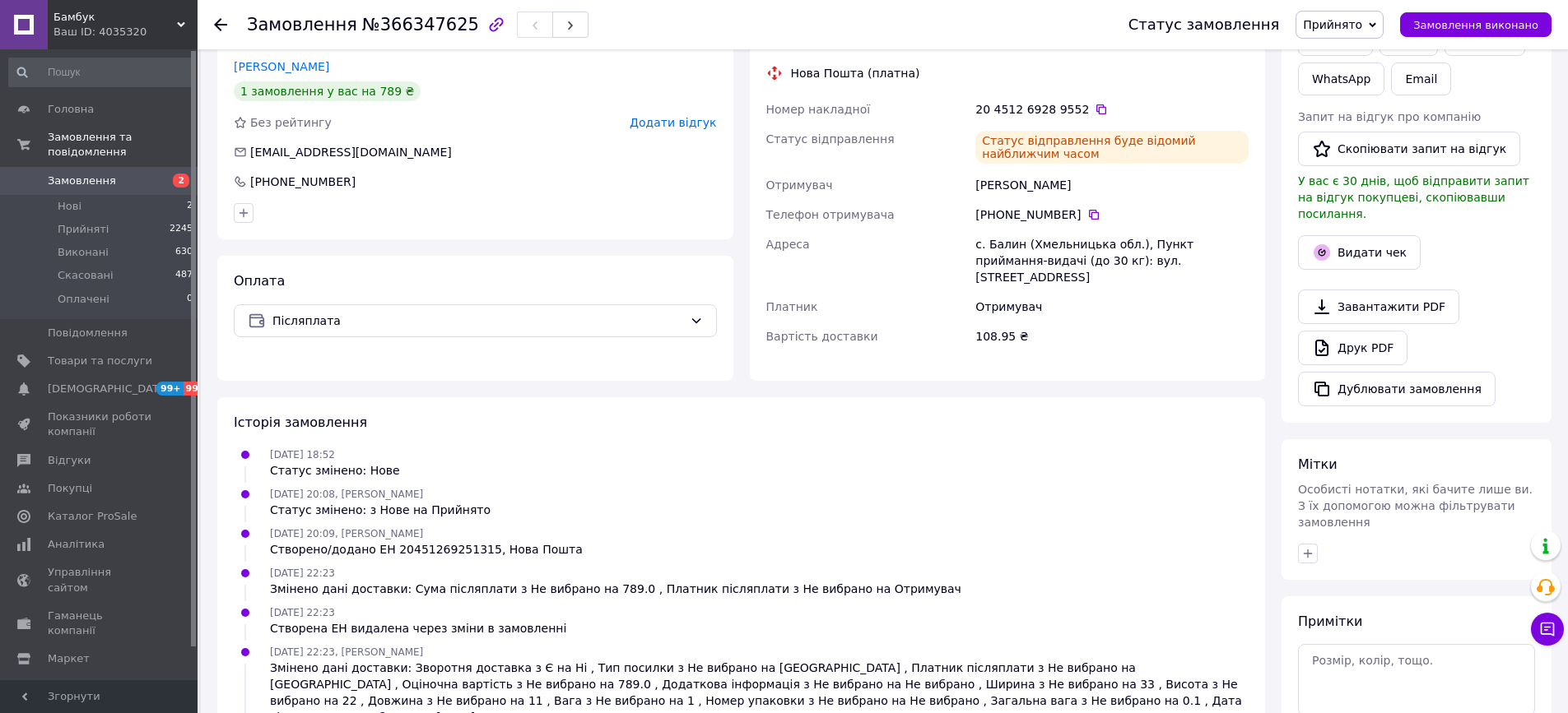
click at [177, 193] on link "Замовлення 2" at bounding box center [101, 181] width 203 height 28
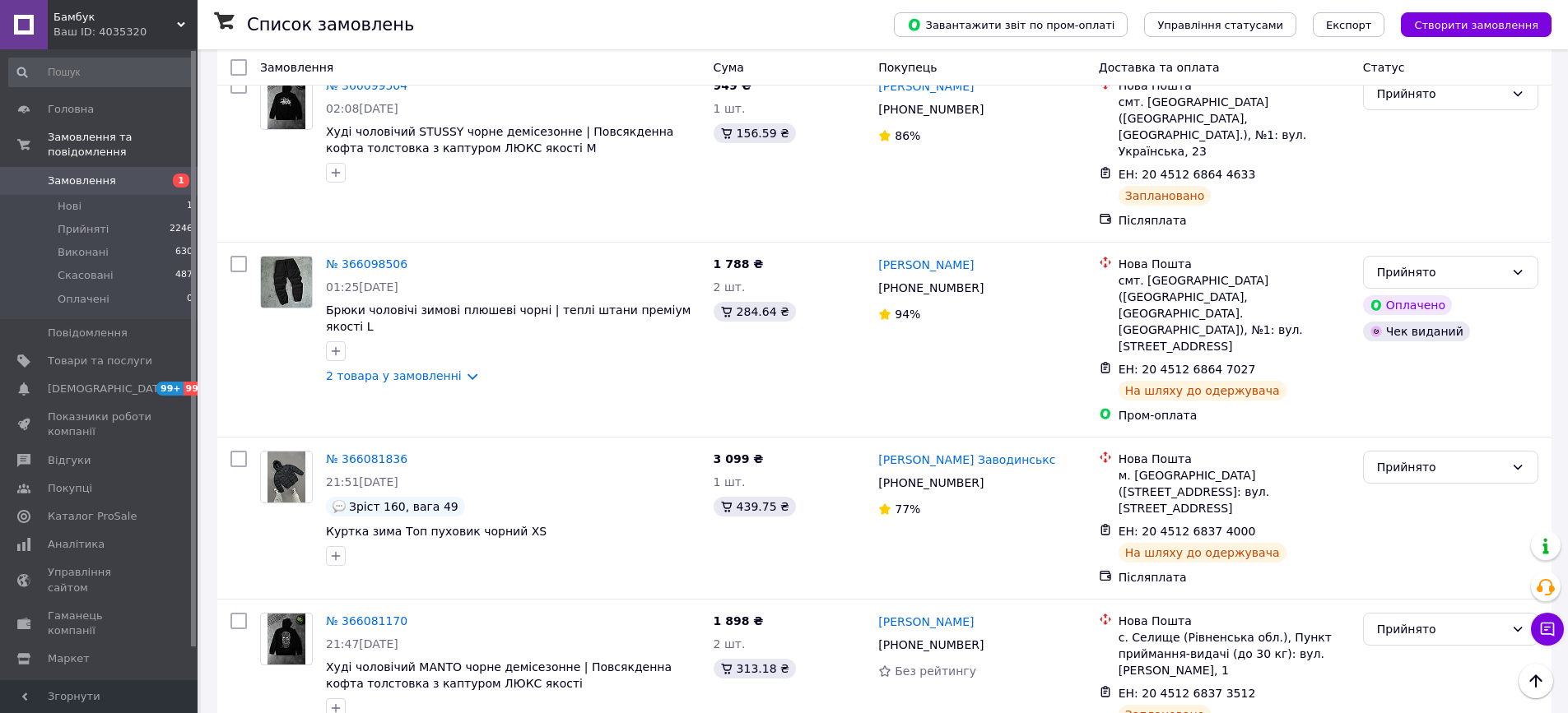
scroll to position [5444, 0]
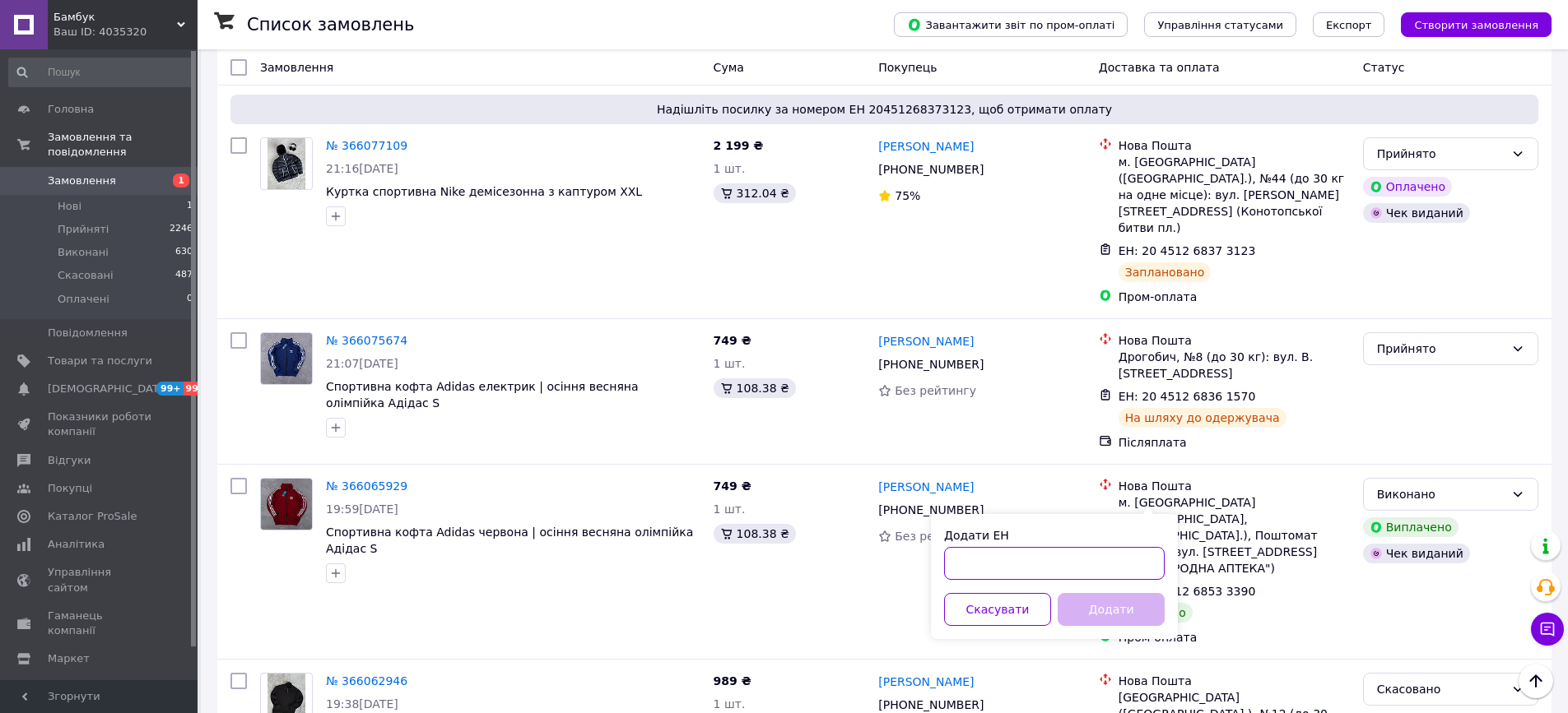
click at [997, 552] on input "Додати ЕН" at bounding box center [1054, 563] width 221 height 33
paste input "20451268890217"
type input "20451268890217"
drag, startPoint x: 1064, startPoint y: 607, endPoint x: 796, endPoint y: 517, distance: 282.7
click at [1064, 607] on button "Додати" at bounding box center [1111, 610] width 107 height 33
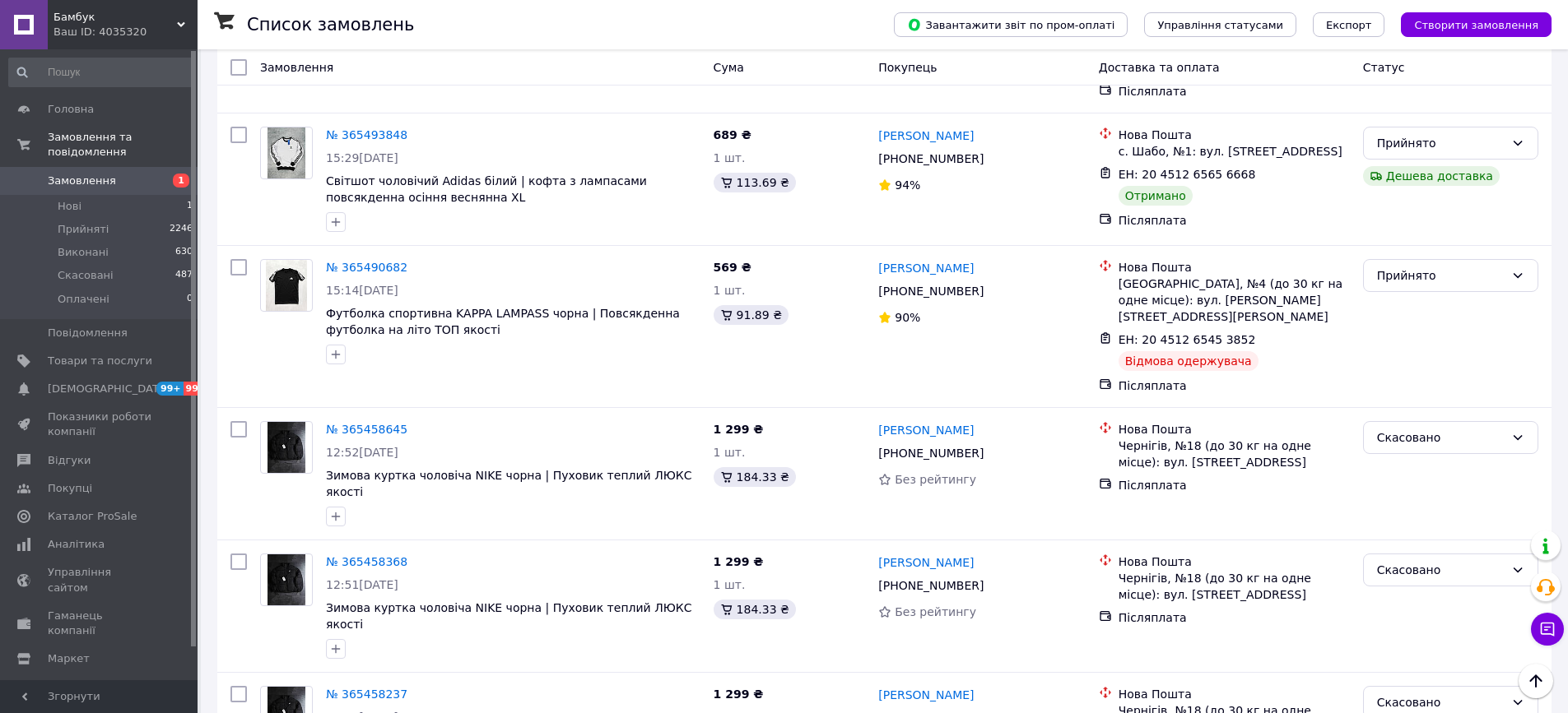
scroll to position [14235, 0]
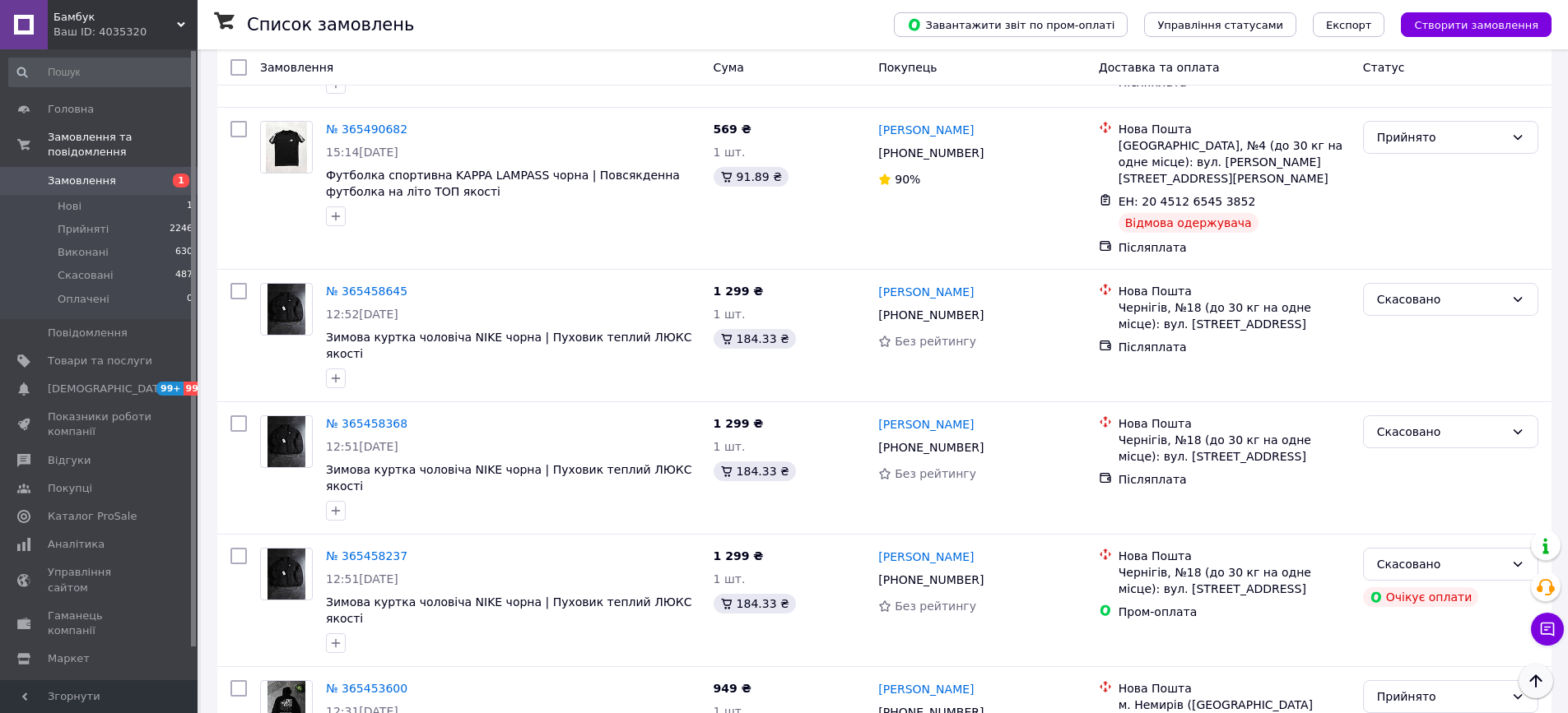
click at [1546, 678] on button "Наверх" at bounding box center [1536, 681] width 34 height 34
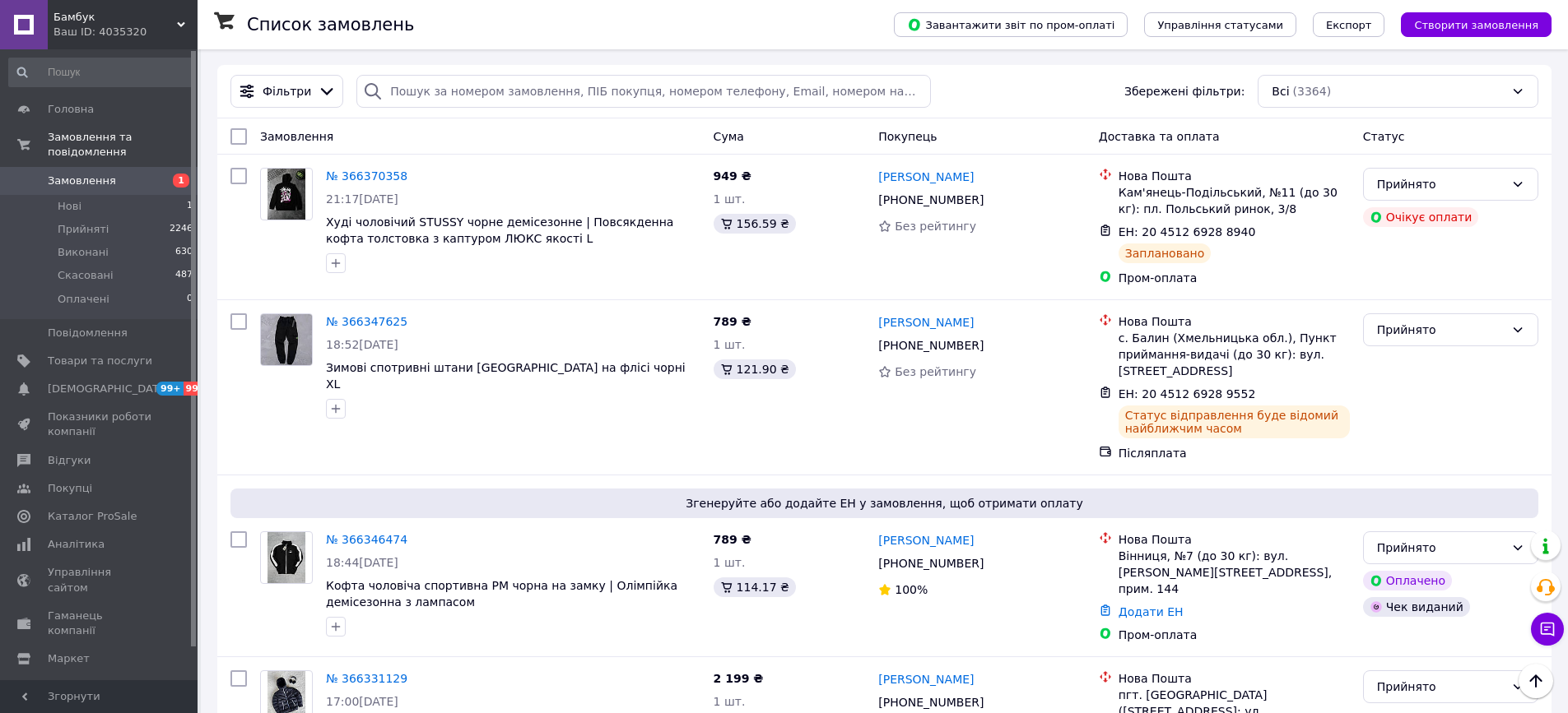
scroll to position [0, 0]
click at [1549, 632] on icon at bounding box center [1547, 629] width 16 height 16
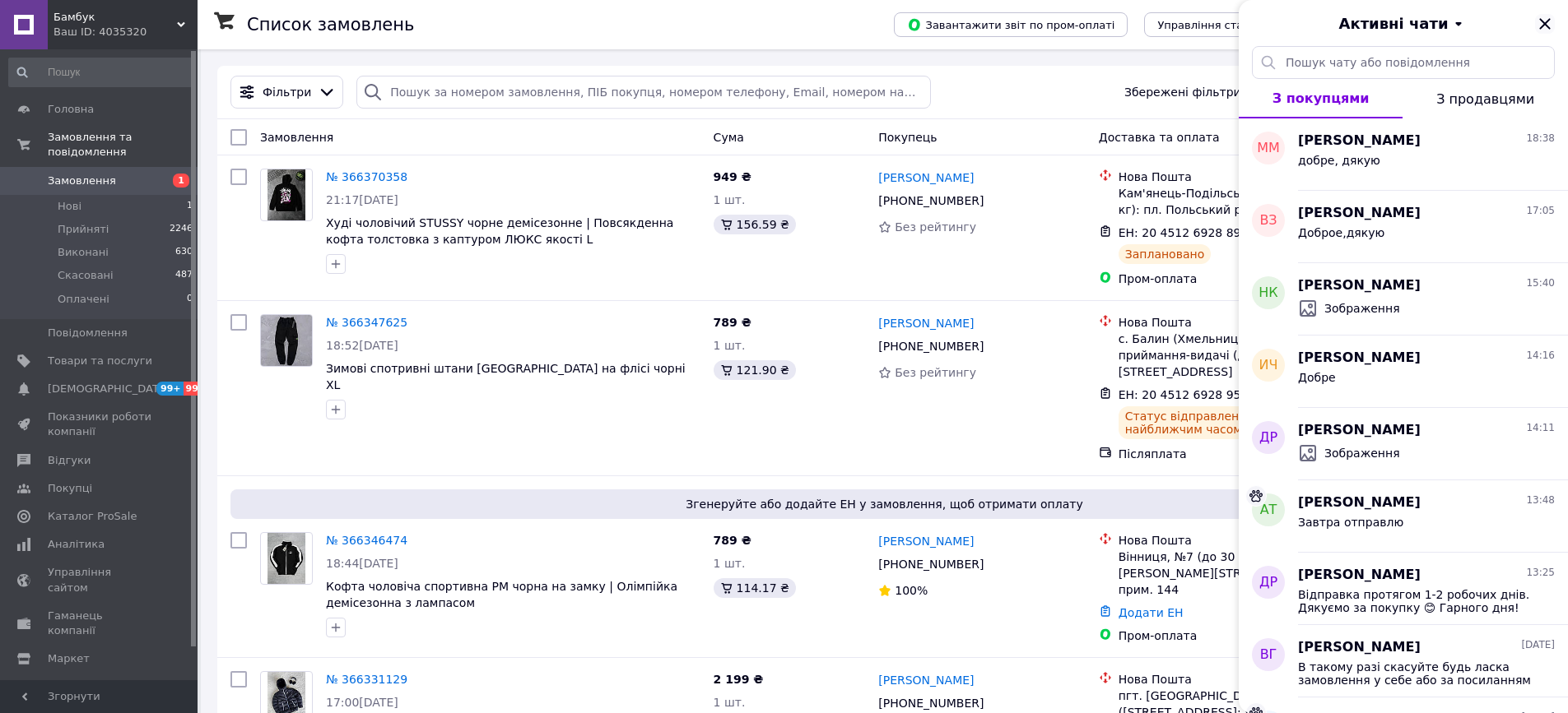
click at [1545, 16] on icon "Закрити" at bounding box center [1545, 24] width 20 height 20
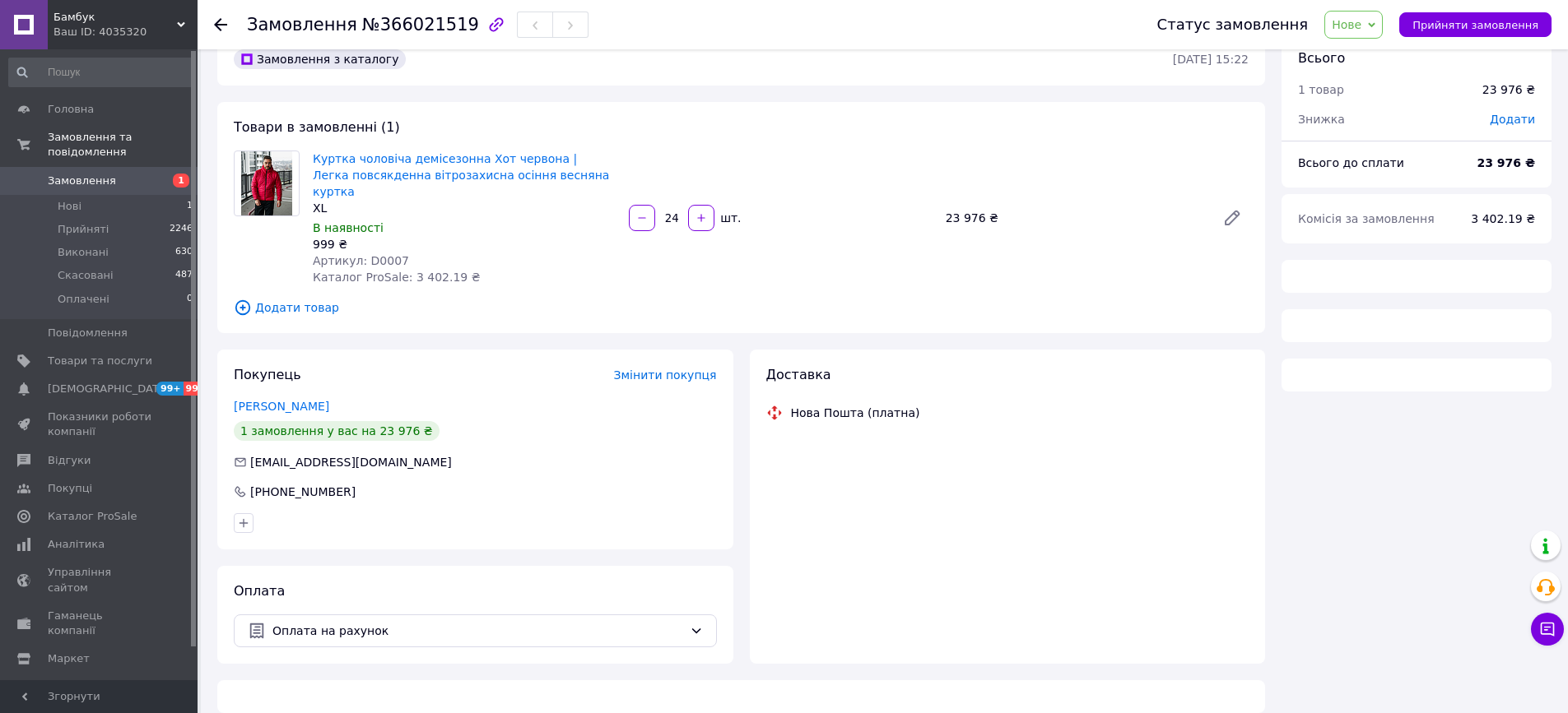
scroll to position [39, 0]
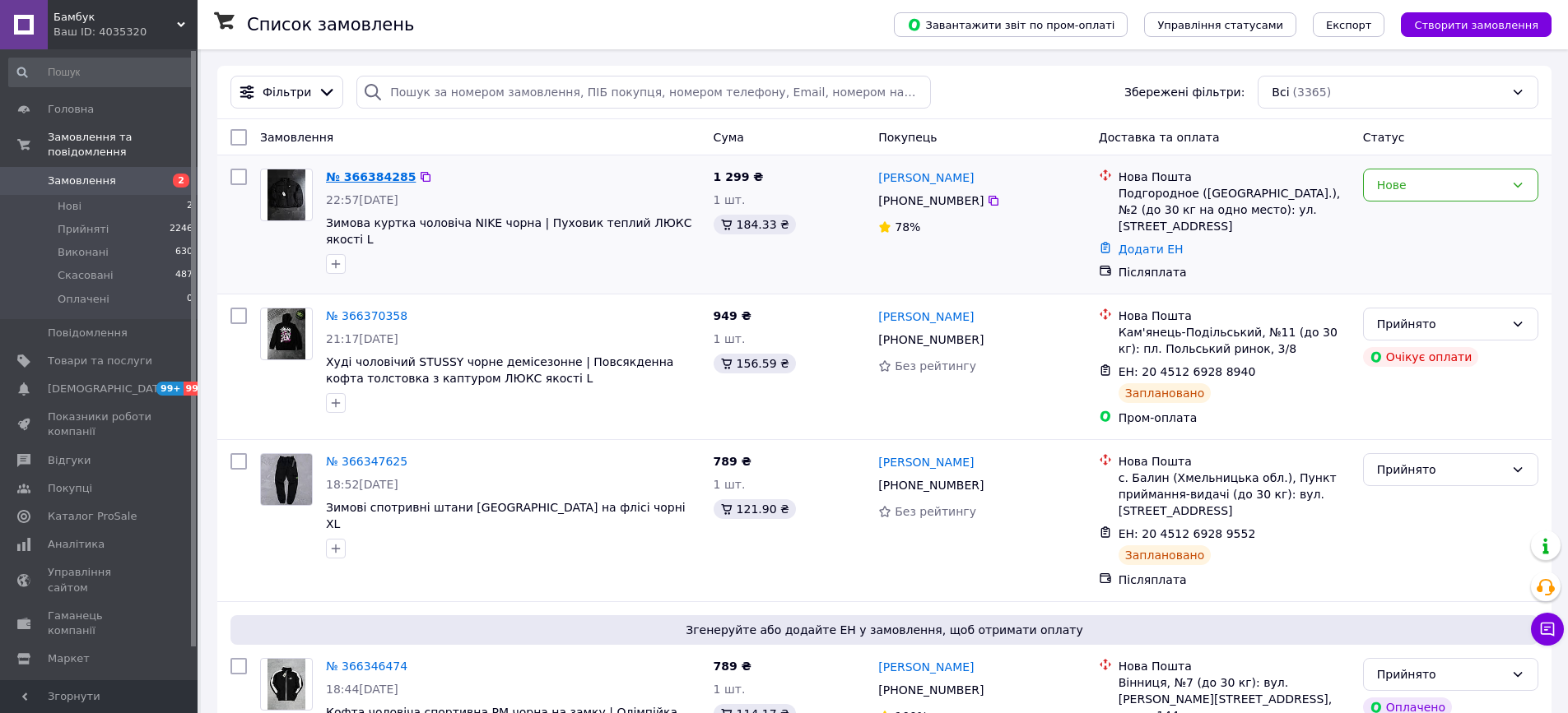
click at [383, 171] on link "№ 366384285" at bounding box center [370, 177] width 90 height 13
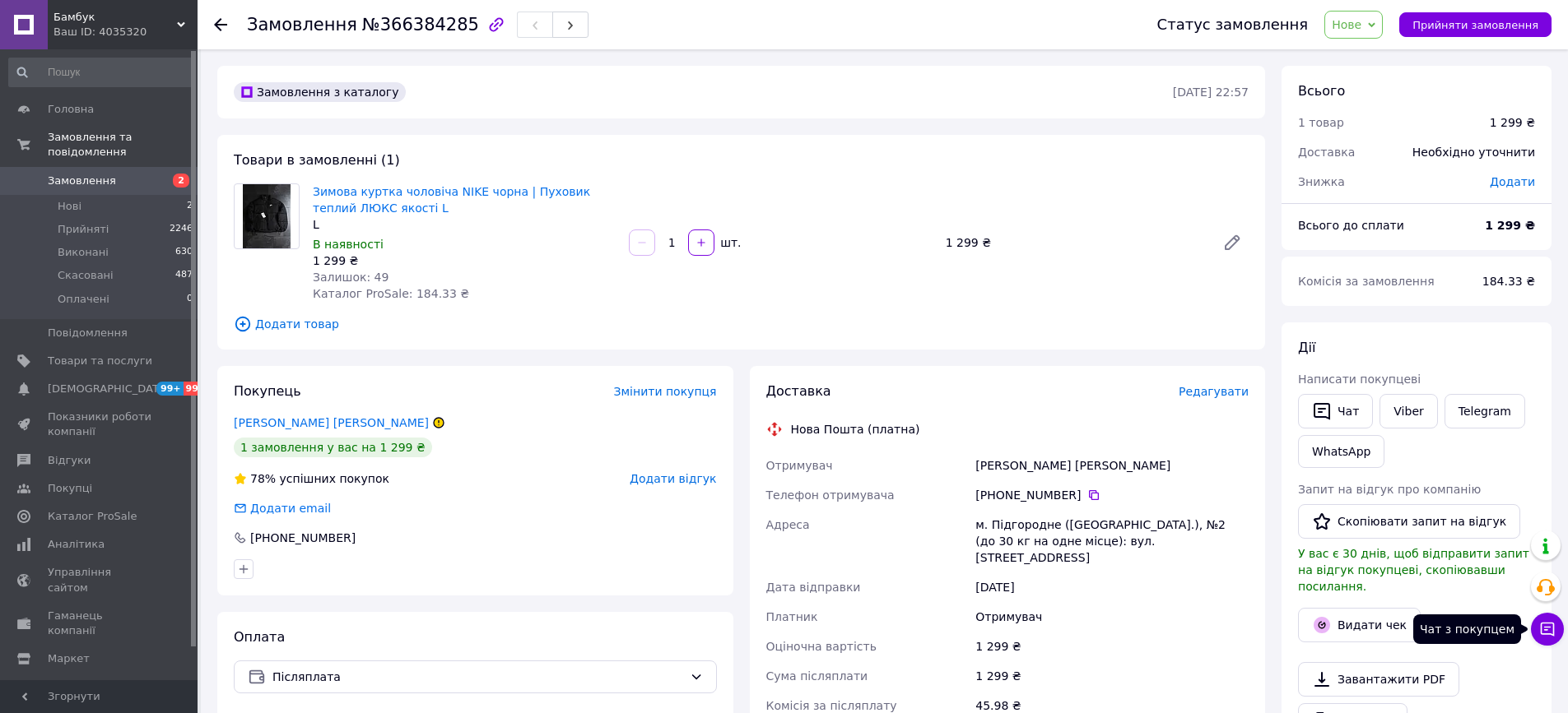
click at [1531, 625] on button "Чат з покупцем" at bounding box center [1547, 629] width 33 height 33
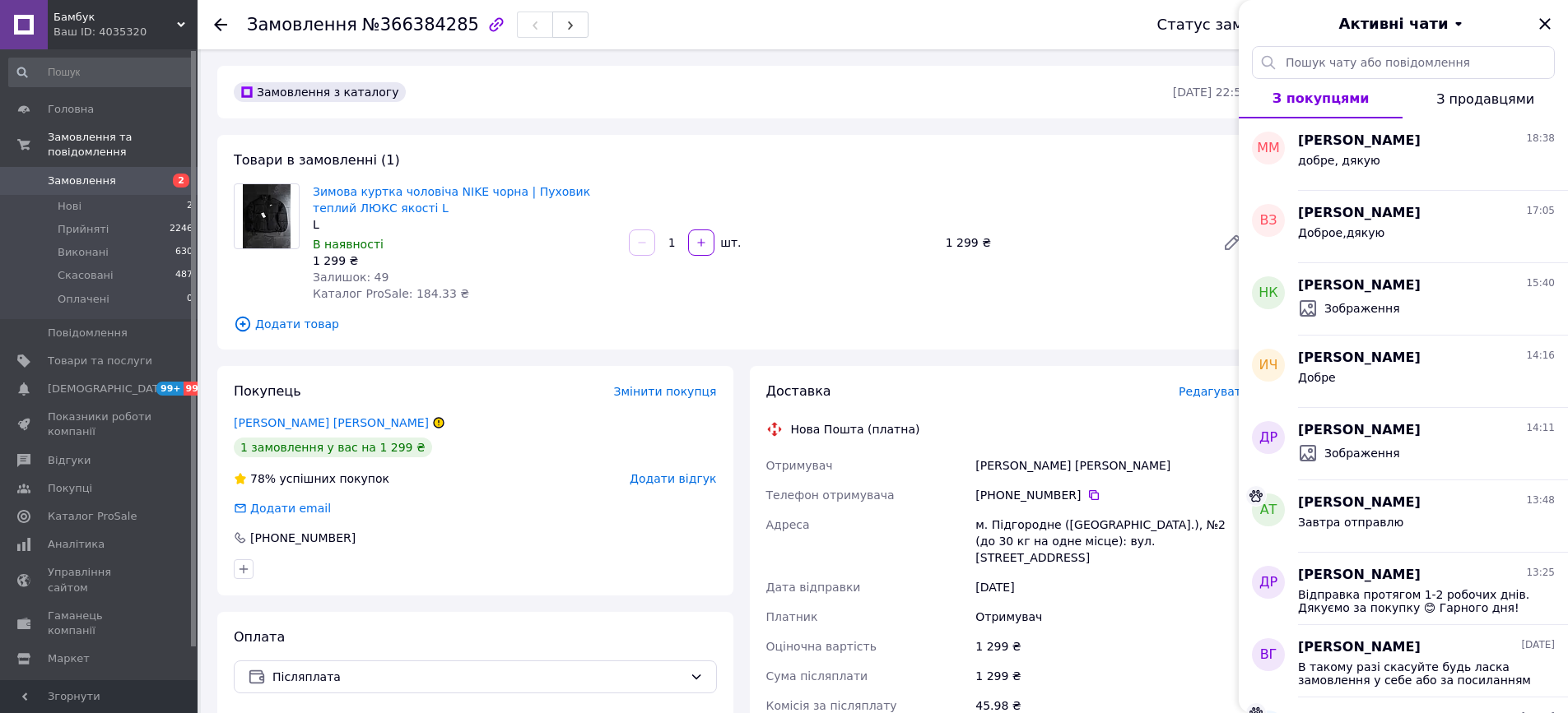
click at [1493, 95] on span "З продавцями" at bounding box center [1485, 98] width 98 height 16
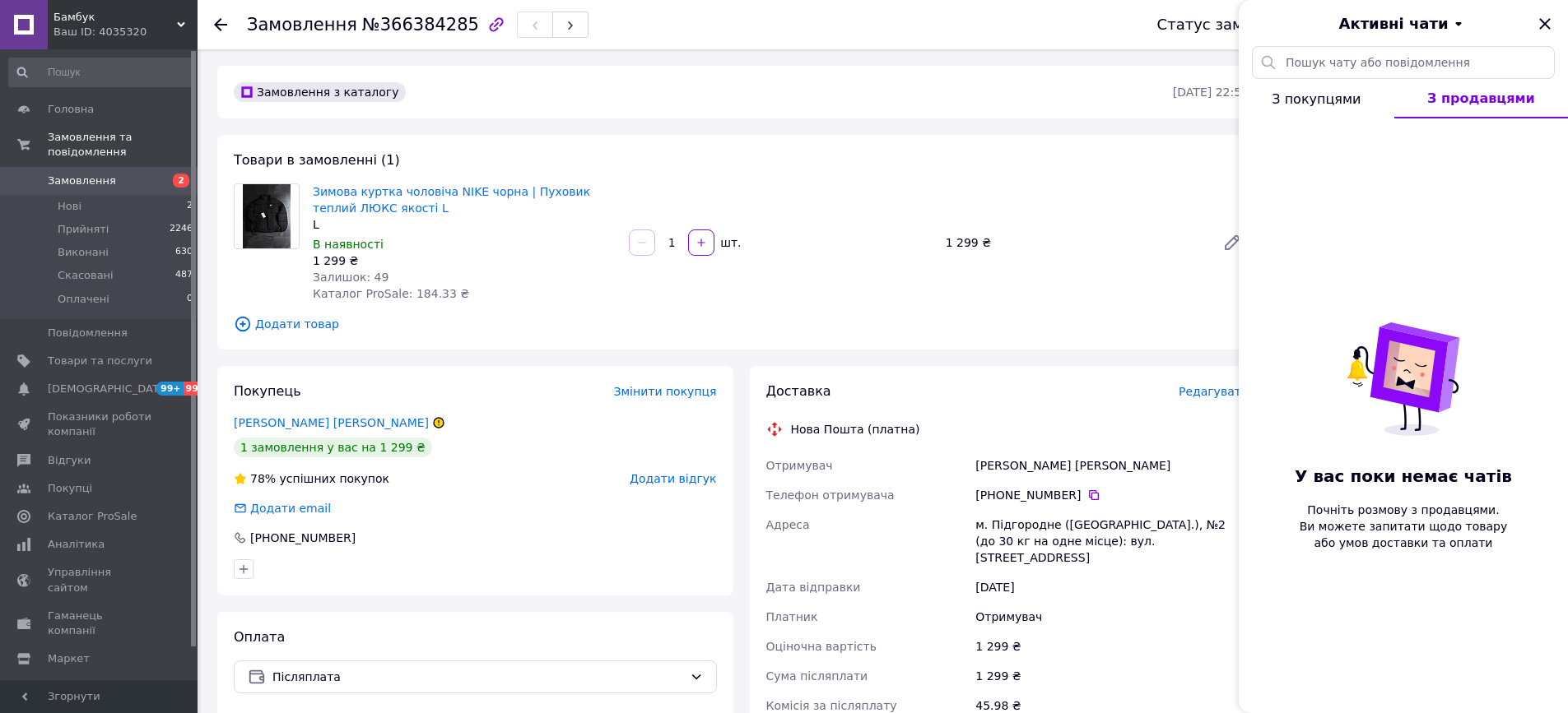
click at [1349, 95] on span "З покупцями" at bounding box center [1317, 98] width 89 height 16
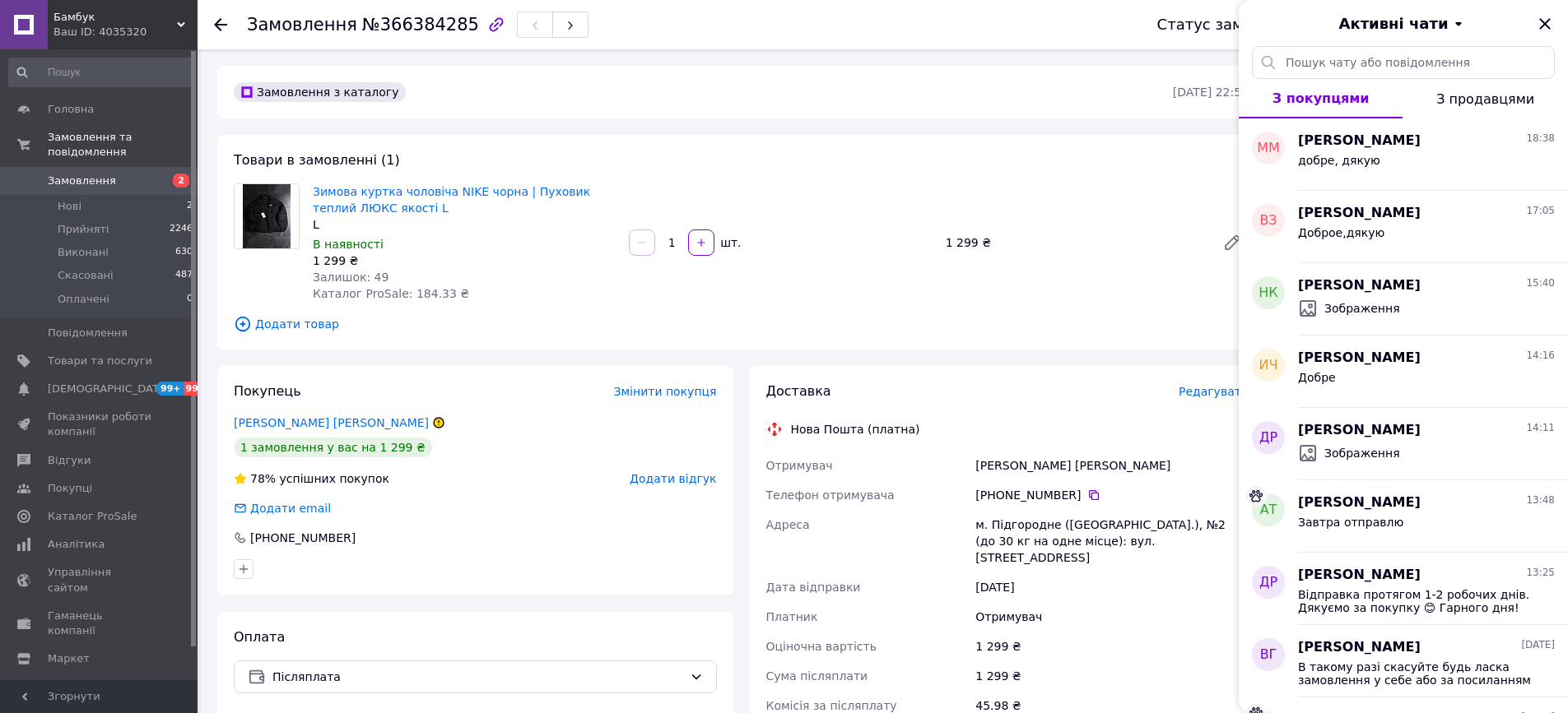
click at [1409, 41] on div "Активні чати" at bounding box center [1404, 23] width 330 height 46
drag, startPoint x: 1401, startPoint y: 35, endPoint x: 1385, endPoint y: 37, distance: 16.1
click at [1401, 35] on div "Активні чати" at bounding box center [1404, 23] width 330 height 46
click at [1385, 36] on div "Активні чати" at bounding box center [1404, 23] width 330 height 46
drag, startPoint x: 1377, startPoint y: 29, endPoint x: 1385, endPoint y: 42, distance: 15.3
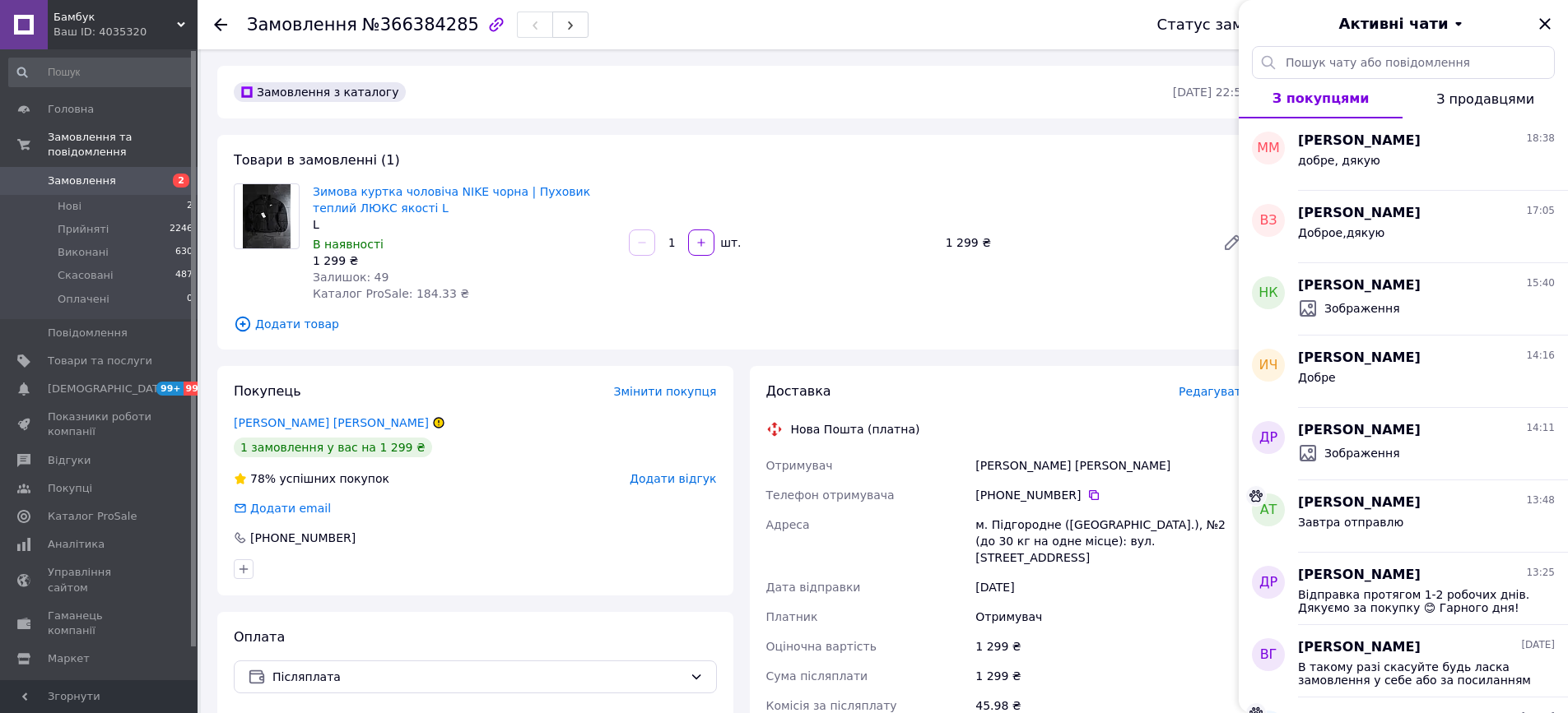
click at [1377, 29] on span "Активні чати" at bounding box center [1394, 24] width 110 height 22
click at [1330, 129] on button "Заблоковані" at bounding box center [1403, 130] width 198 height 33
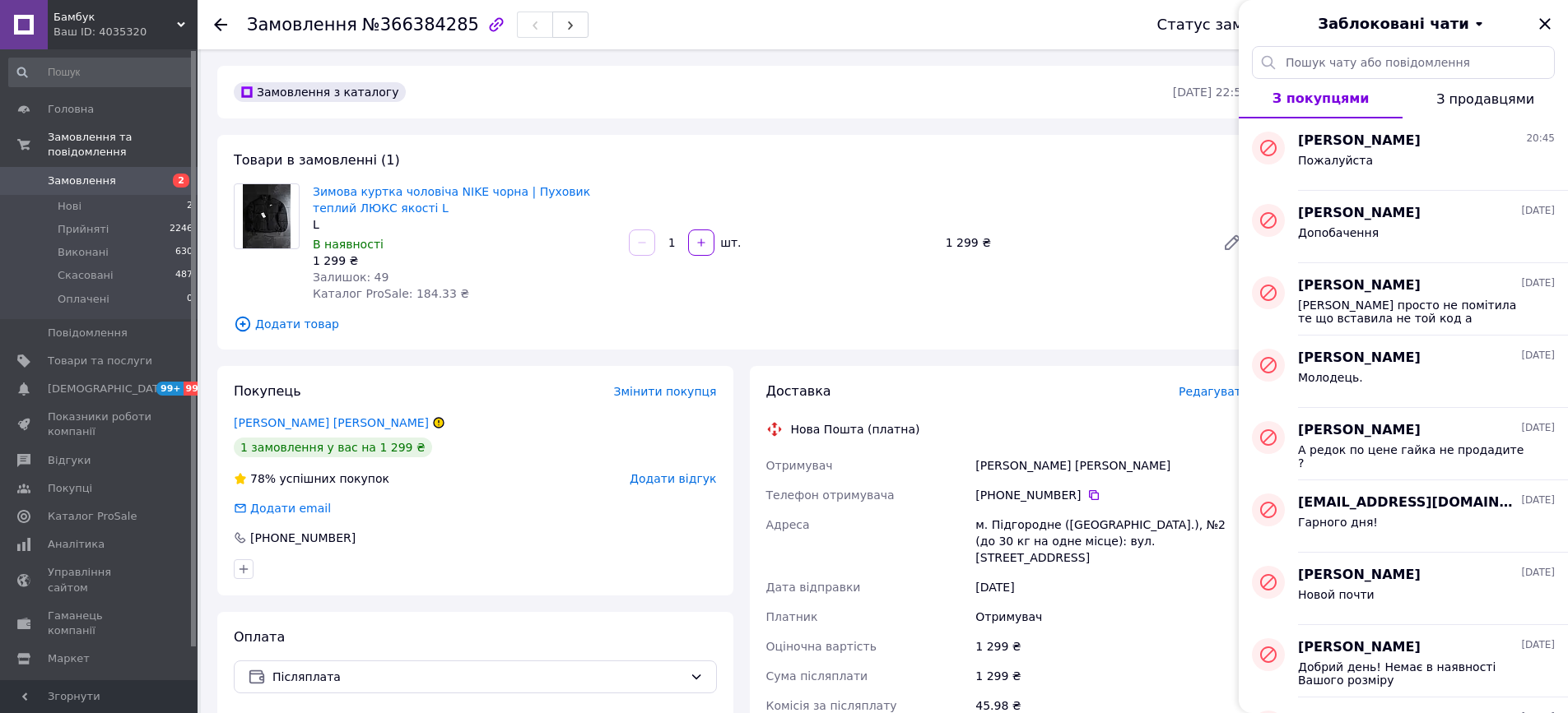
click at [1447, 24] on span "Заблоковані чати" at bounding box center [1394, 24] width 152 height 22
click at [1384, 62] on button "Активні" at bounding box center [1403, 63] width 198 height 33
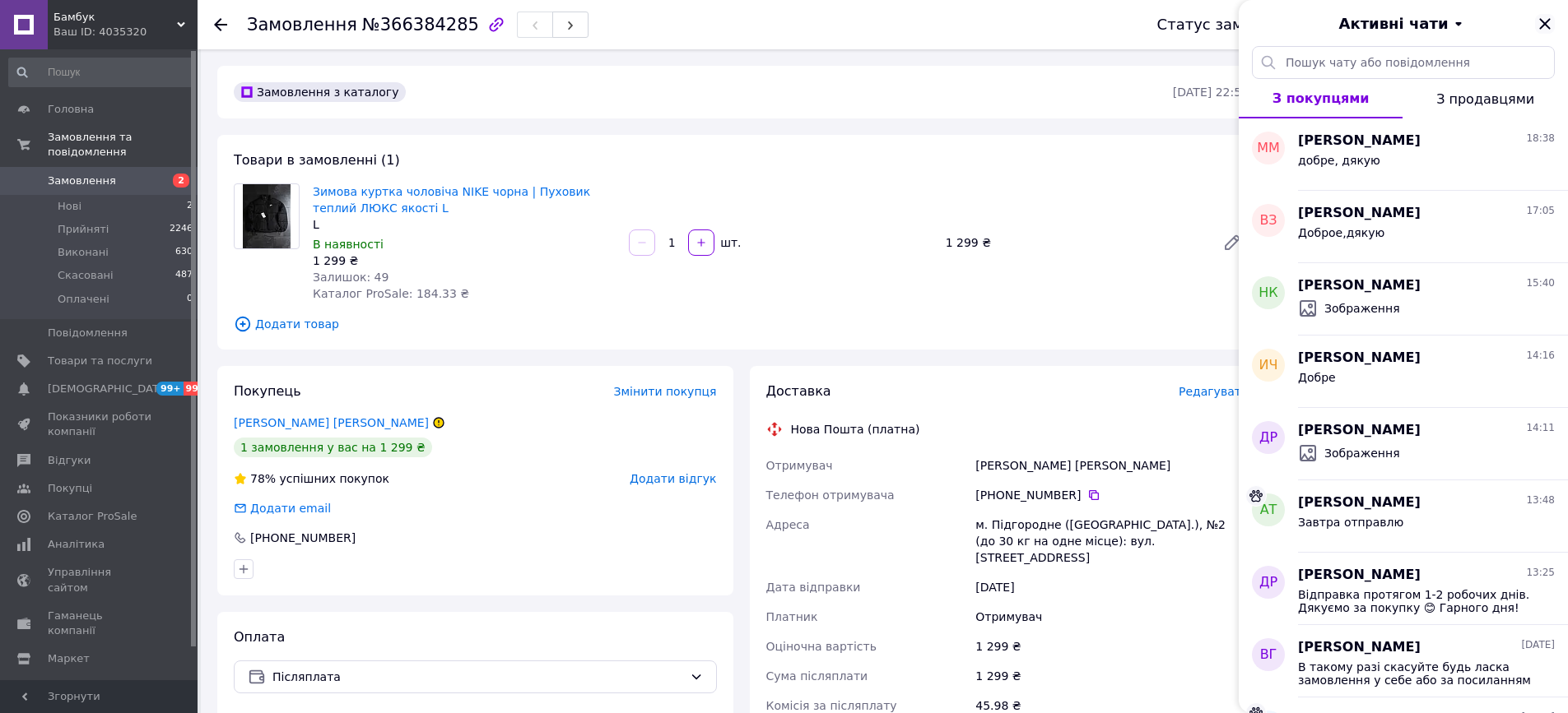
click at [1543, 27] on icon "Закрити" at bounding box center [1545, 24] width 20 height 20
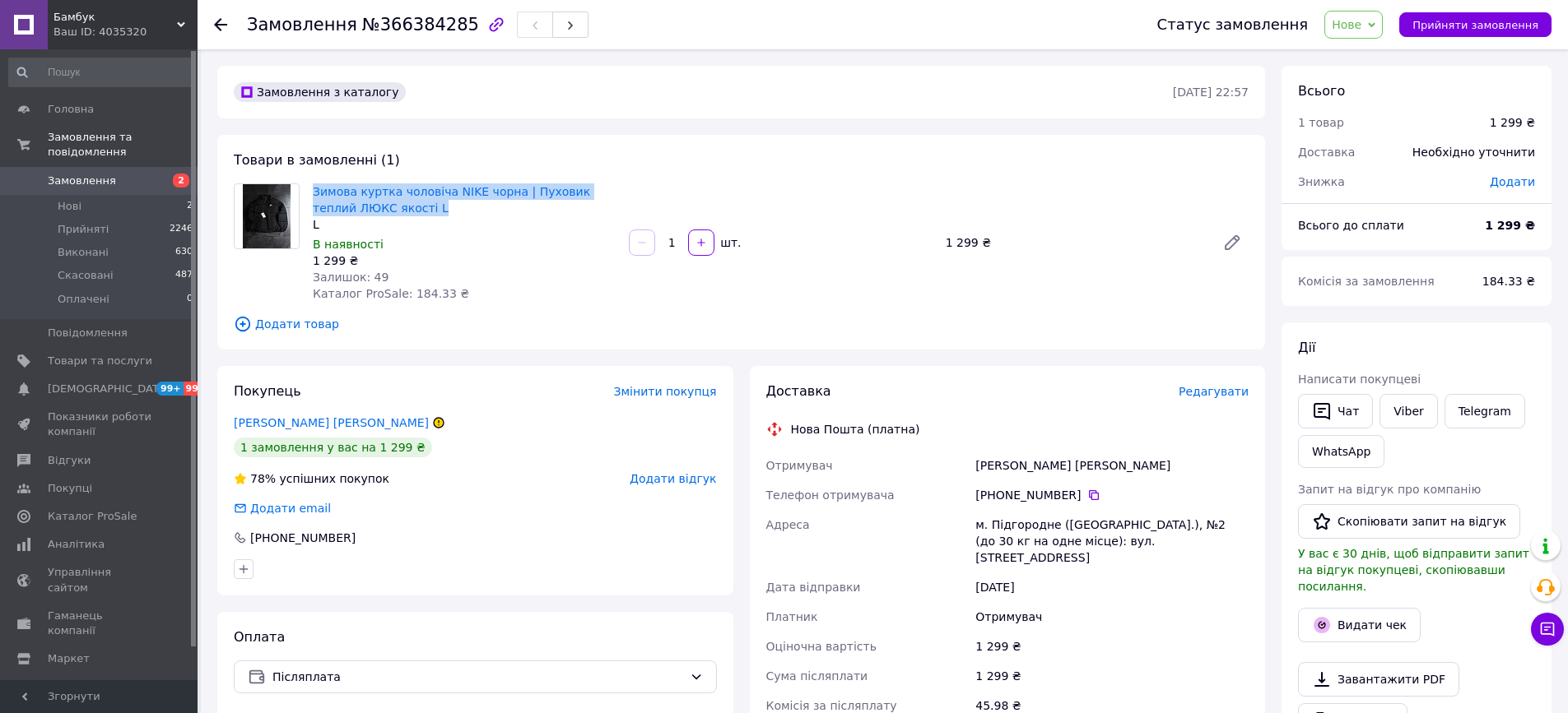
drag, startPoint x: 412, startPoint y: 210, endPoint x: 330, endPoint y: 183, distance: 86.3
click at [330, 184] on span "Зимова куртка чоловіча NIKE чорна | Пуховик теплий ЛЮКС якості L" at bounding box center [464, 200] width 303 height 33
copy link "Зимова куртка чоловіча NIKE чорна | Пуховик теплий ЛЮКС якості L"
click at [1421, 401] on link "Viber" at bounding box center [1408, 411] width 58 height 34
click at [1090, 539] on div "м. Підгородне ([GEOGRAPHIC_DATA].), №2 (до 30 кг на одне місце): вул. [STREET_A…" at bounding box center [1111, 542] width 279 height 62
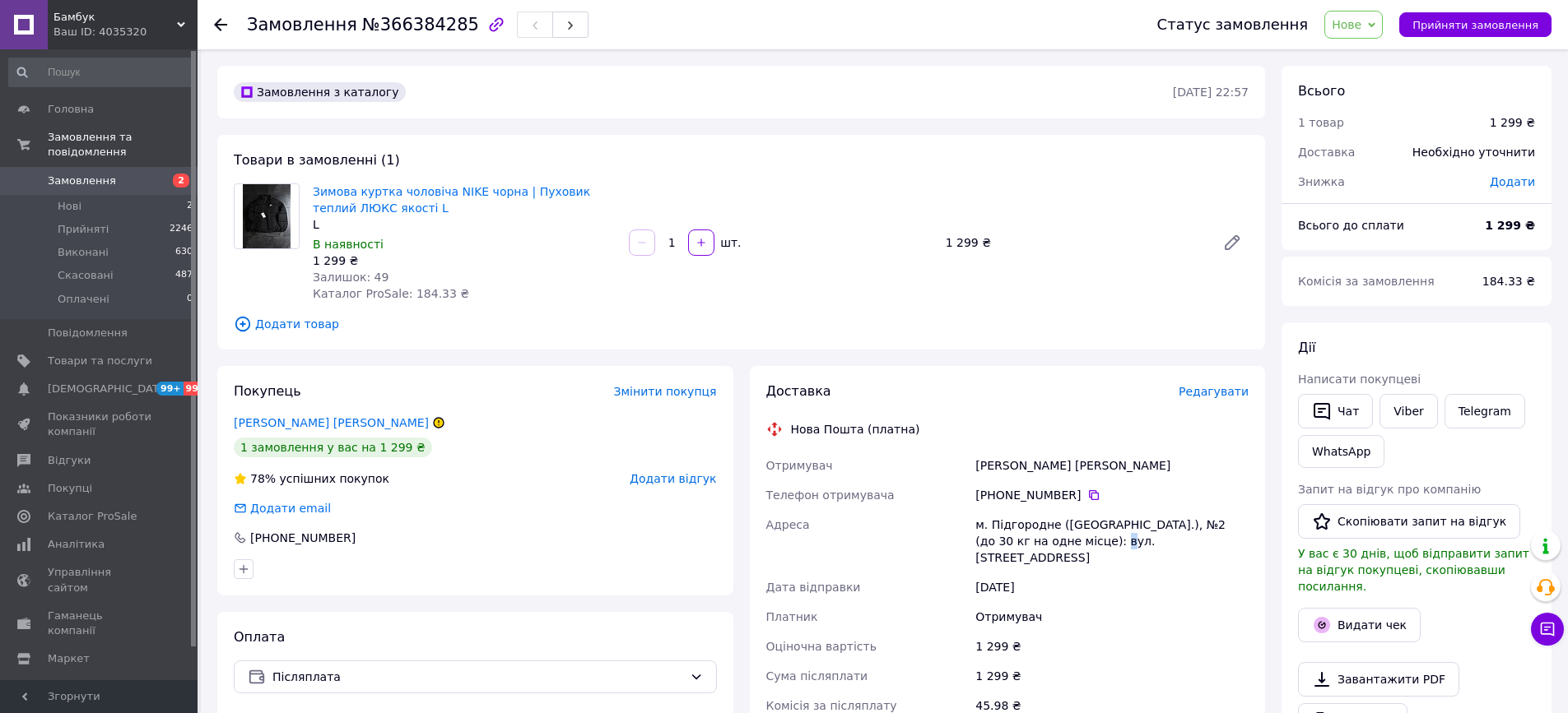
click at [1090, 539] on div "м. Підгородне ([GEOGRAPHIC_DATA].), №2 (до 30 кг на одне місце): вул. [STREET_A…" at bounding box center [1111, 542] width 279 height 62
drag, startPoint x: 1220, startPoint y: 543, endPoint x: 1032, endPoint y: 512, distance: 190.5
click at [1032, 512] on div "м. Підгородне ([GEOGRAPHIC_DATA].), №2 (до 30 кг на одне місце): вул. [STREET_A…" at bounding box center [1111, 542] width 279 height 62
copy div "м. Підгородне ([GEOGRAPHIC_DATA].), №2 (до 30 кг на одне місце): вул. [STREET_A…"
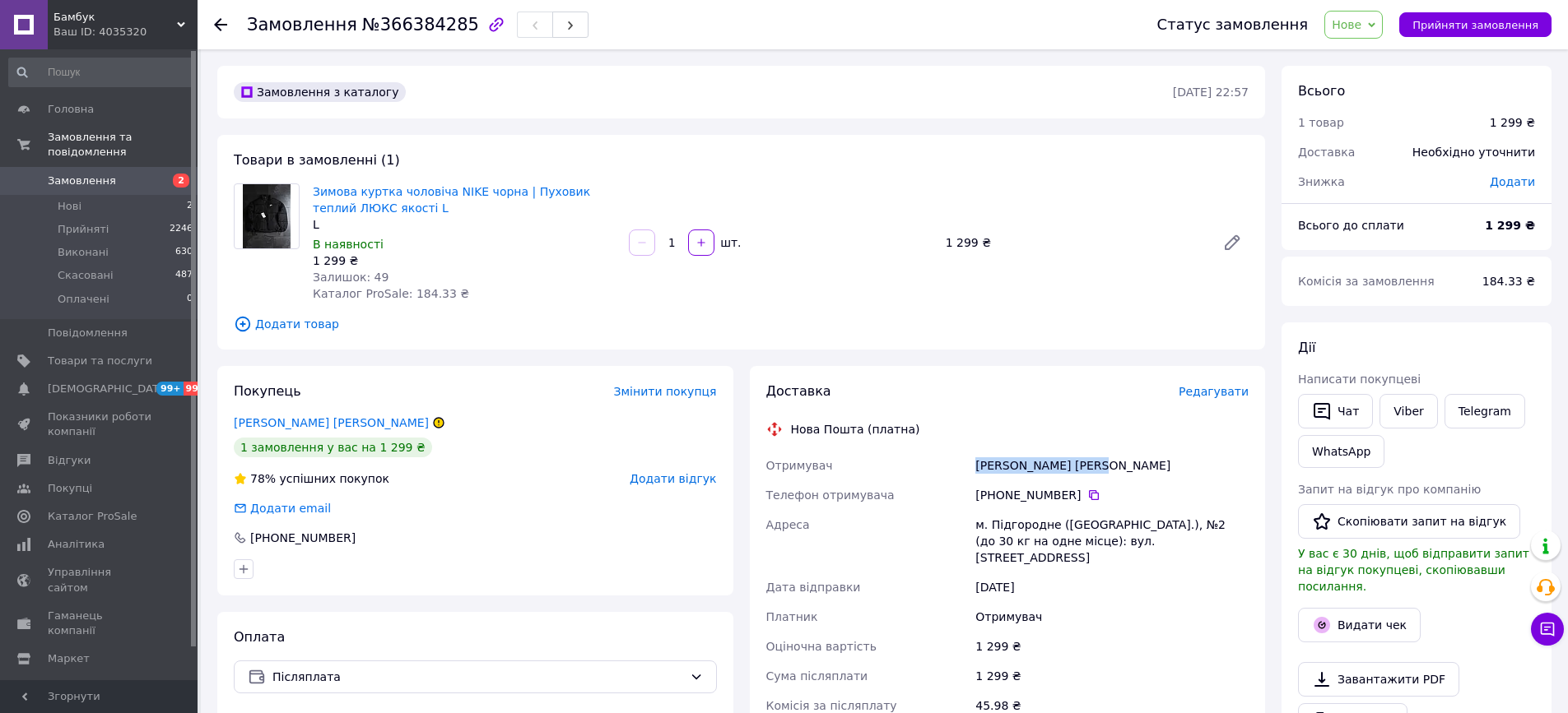
drag, startPoint x: 978, startPoint y: 468, endPoint x: 1138, endPoint y: 471, distance: 160.0
click at [1138, 471] on div "Кардонцев Владислав" at bounding box center [1111, 465] width 279 height 29
copy div "Кардонцев Владислав"
click at [1416, 417] on link "Viber" at bounding box center [1408, 411] width 58 height 34
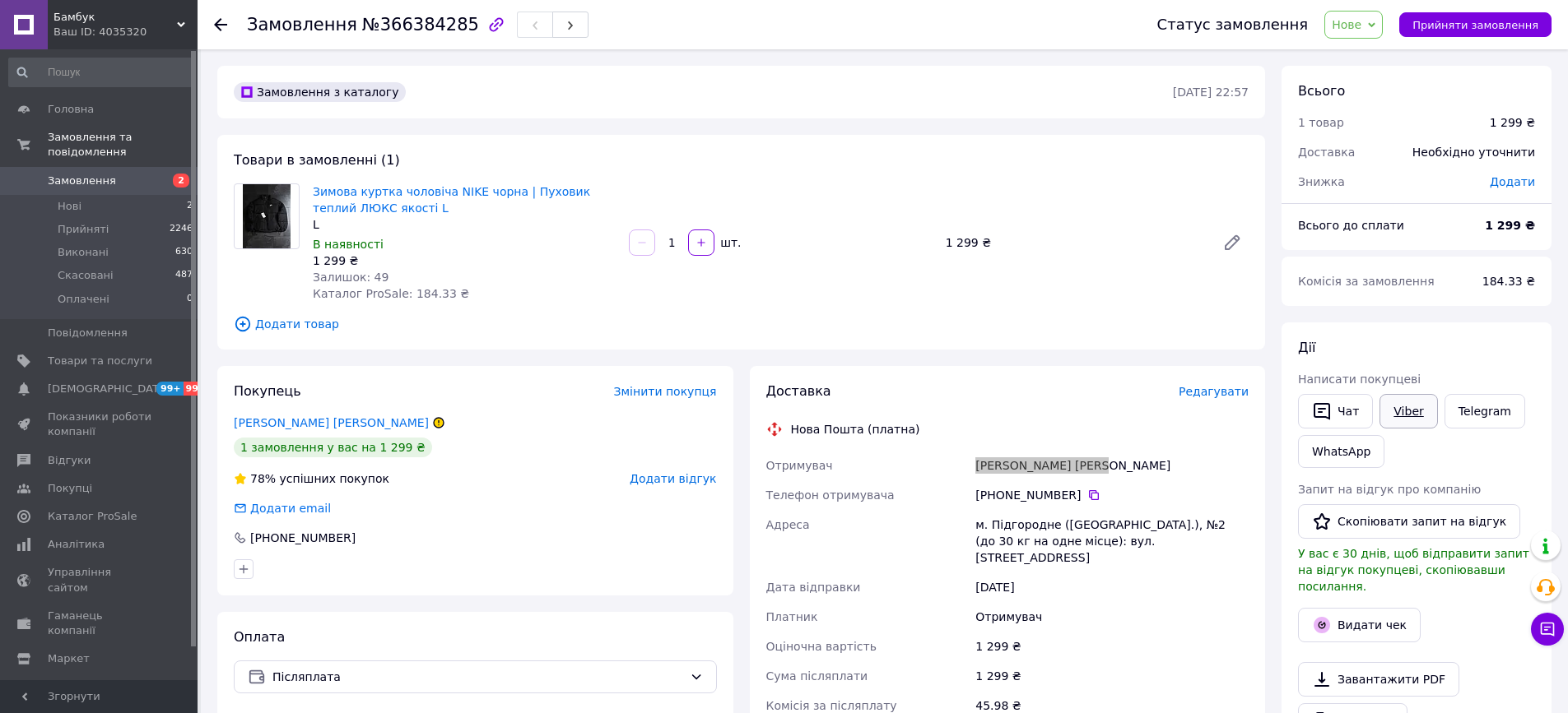
click at [1416, 417] on link "Viber" at bounding box center [1408, 411] width 58 height 34
copy div "Кардонцев Владислав"
click at [1097, 495] on icon at bounding box center [1094, 495] width 13 height 13
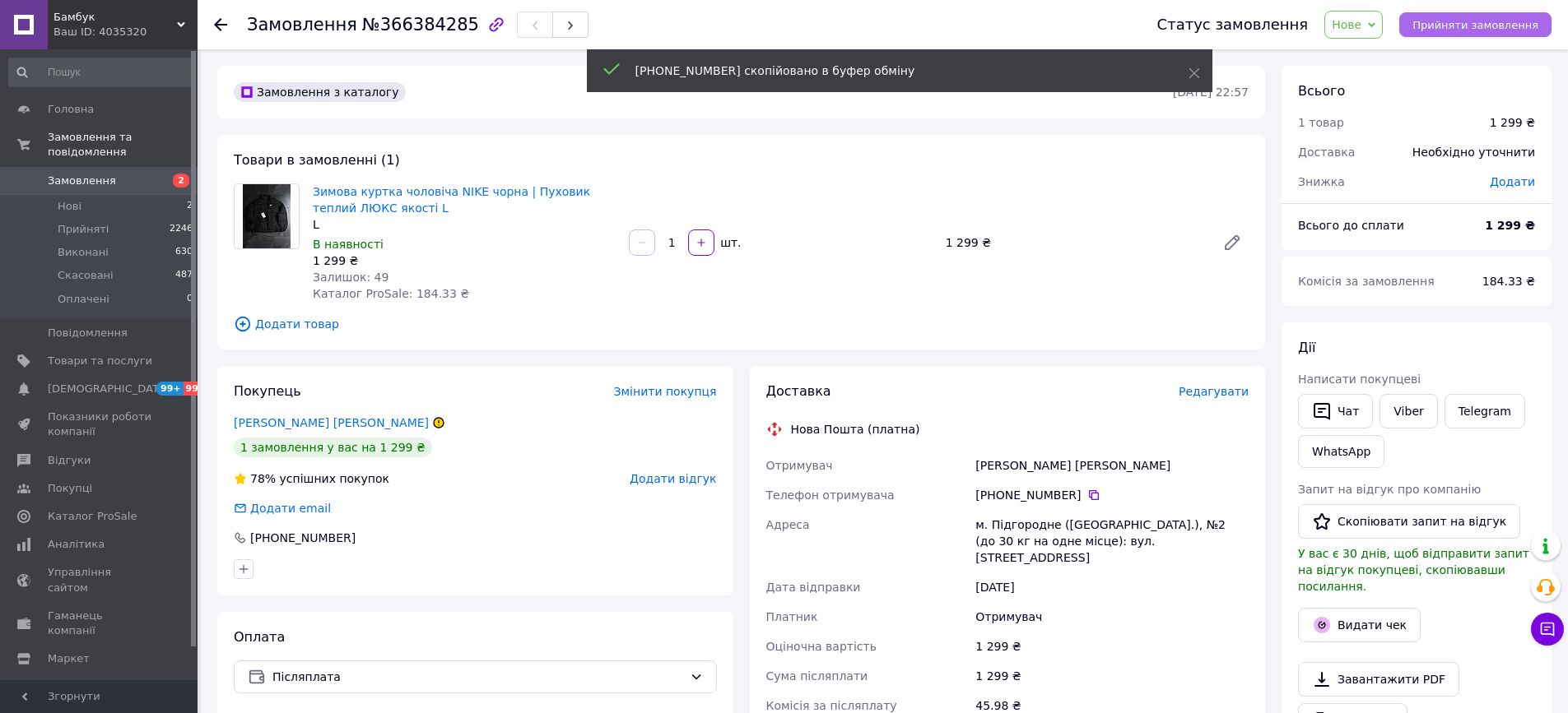
click at [1503, 34] on button "Прийняти замовлення" at bounding box center [1475, 25] width 153 height 25
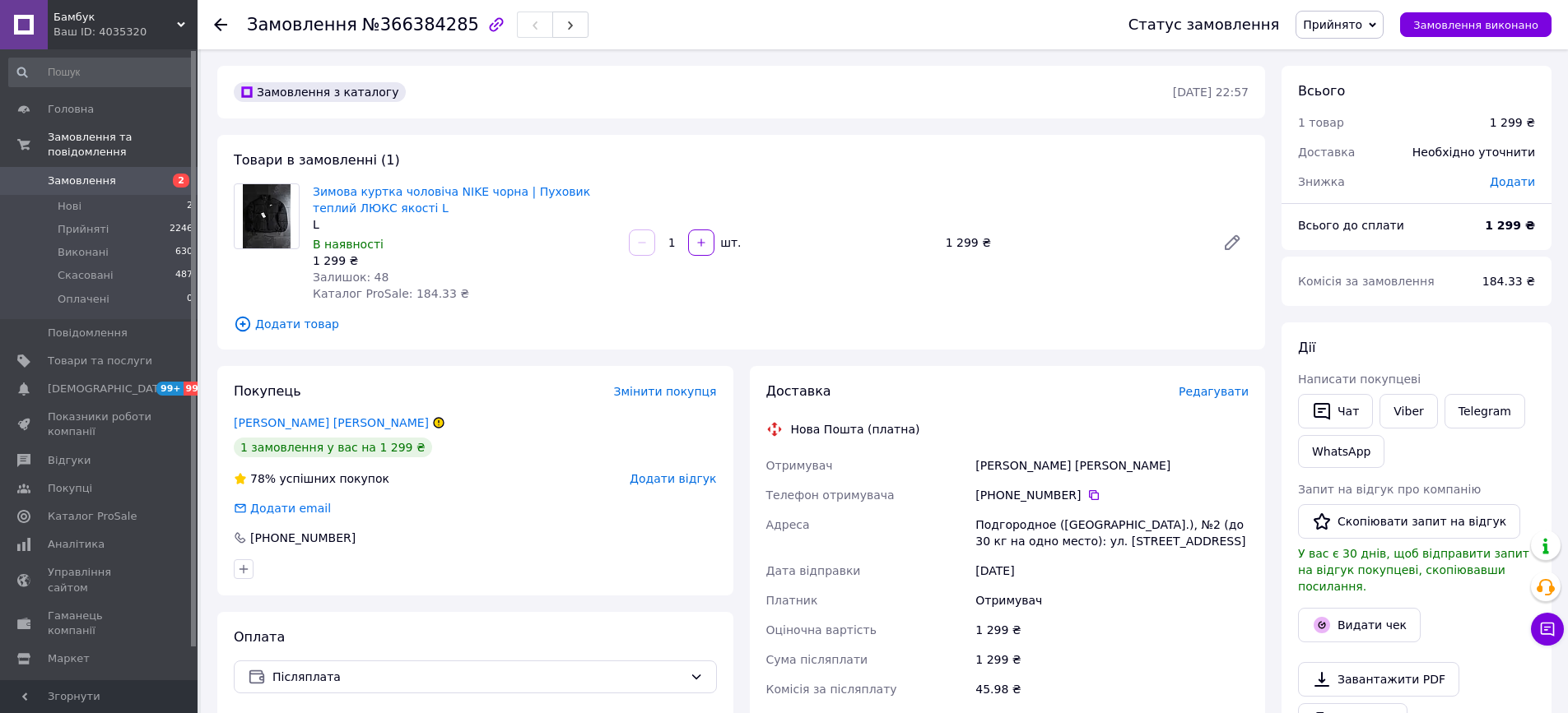
scroll to position [474, 0]
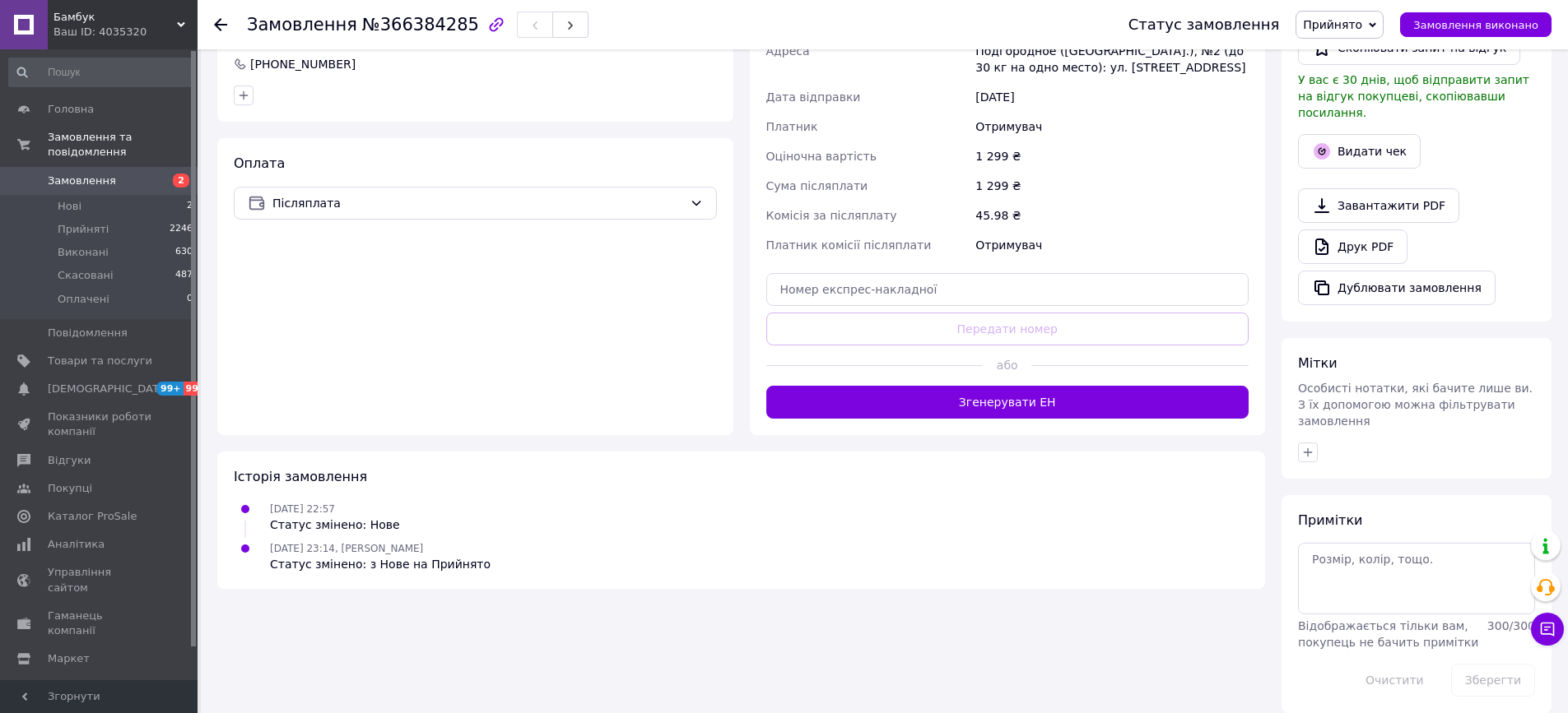
click at [971, 268] on div "Доставка Редагувати Нова Пошта (платна) Отримувач Кардонцев Владислав Телефон о…" at bounding box center [1008, 164] width 483 height 510
click at [921, 292] on input "text" at bounding box center [1008, 290] width 483 height 33
paste input "20451269300254"
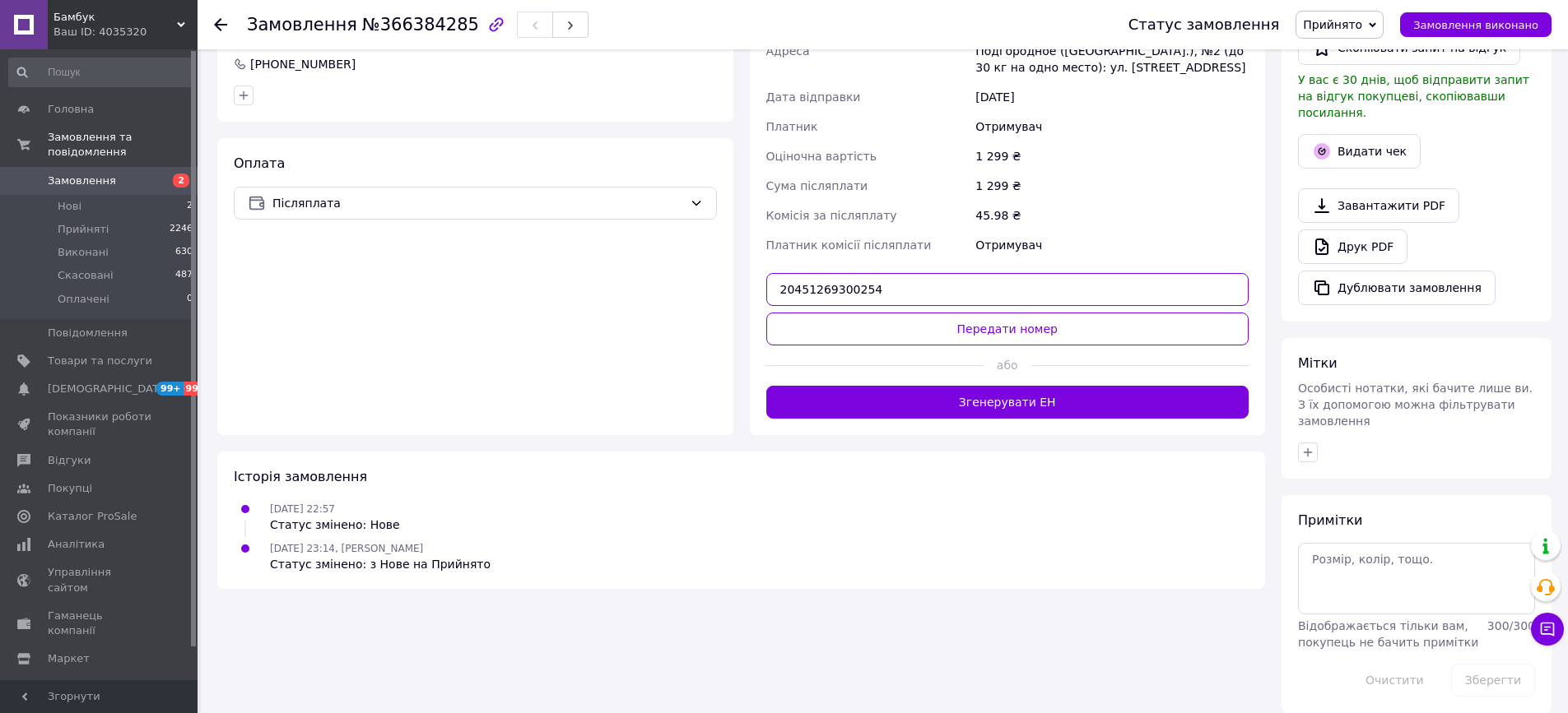
type input "20451269300254"
click at [1005, 311] on div "Доставка Редагувати Нова Пошта (платна) Отримувач Кардонцев Владислав Телефон о…" at bounding box center [1008, 164] width 483 height 510
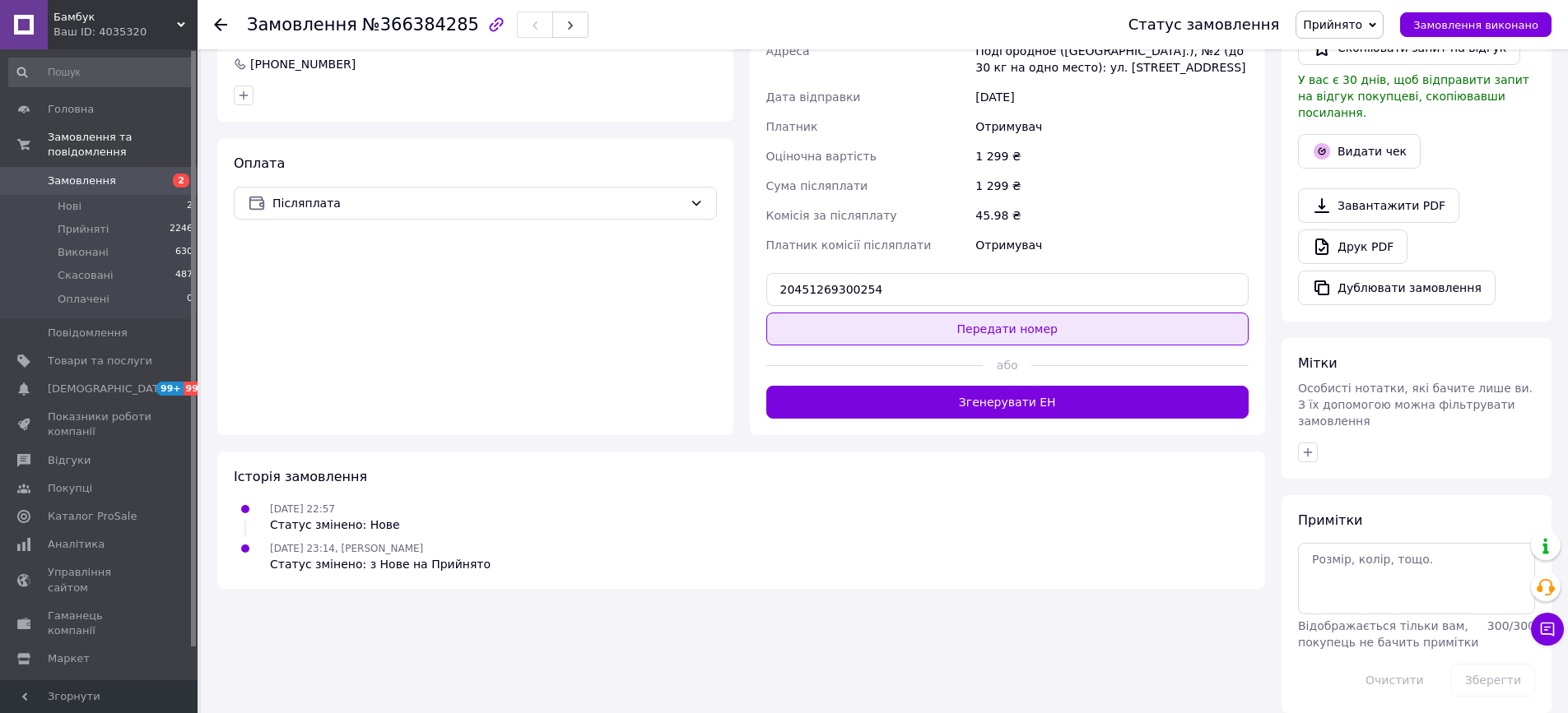
click at [1008, 315] on button "Передати номер" at bounding box center [1008, 329] width 483 height 33
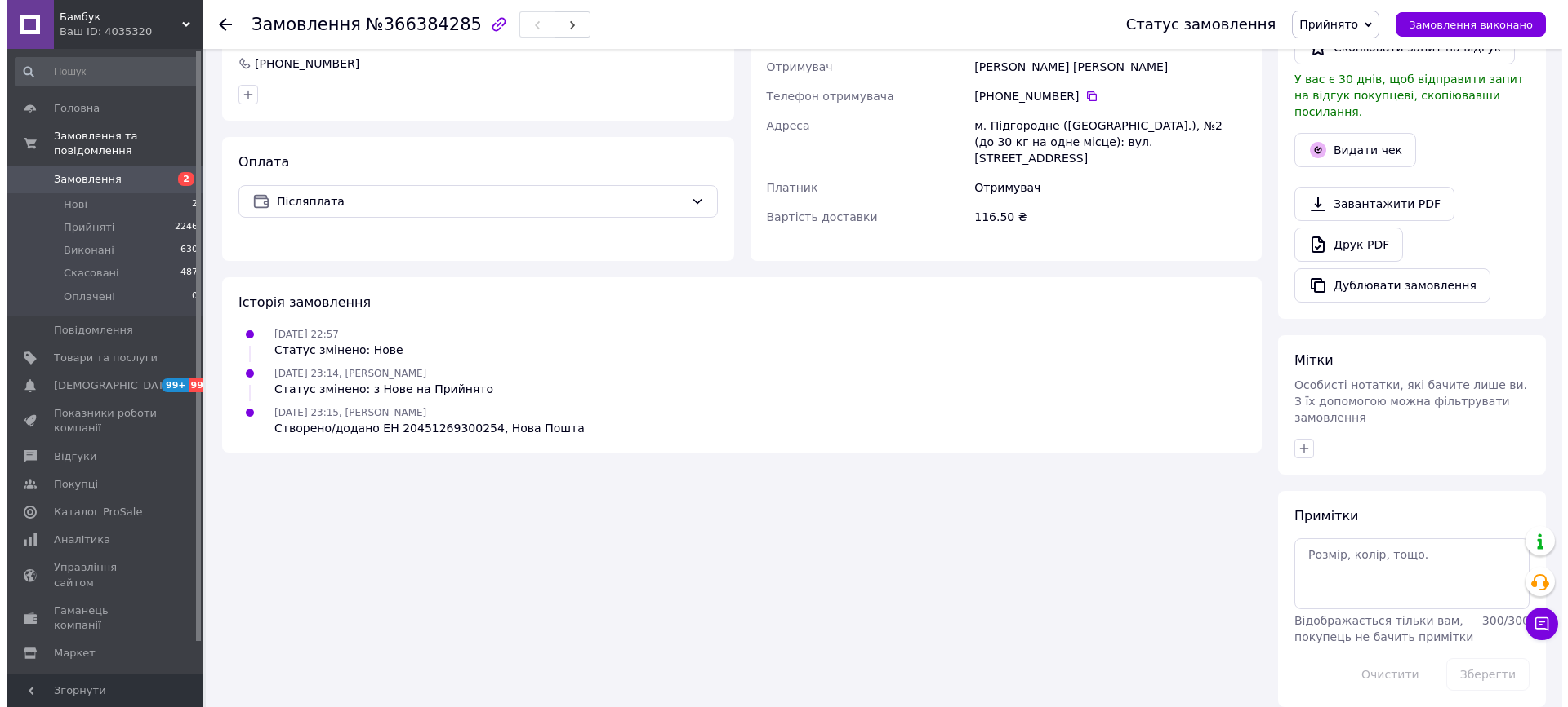
scroll to position [0, 0]
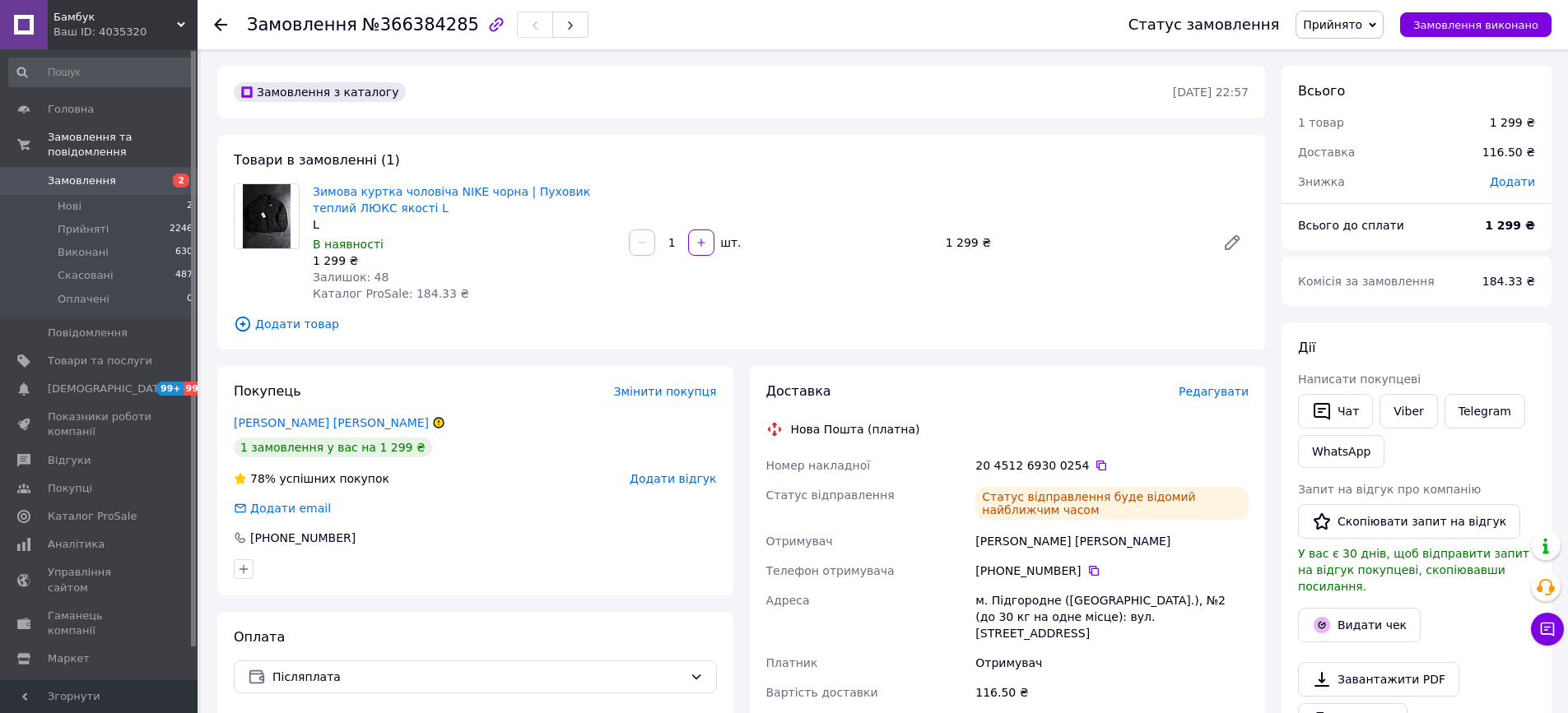
click at [103, 186] on span "Замовлення" at bounding box center [81, 181] width 68 height 15
